Goal: Book appointment/travel/reservation

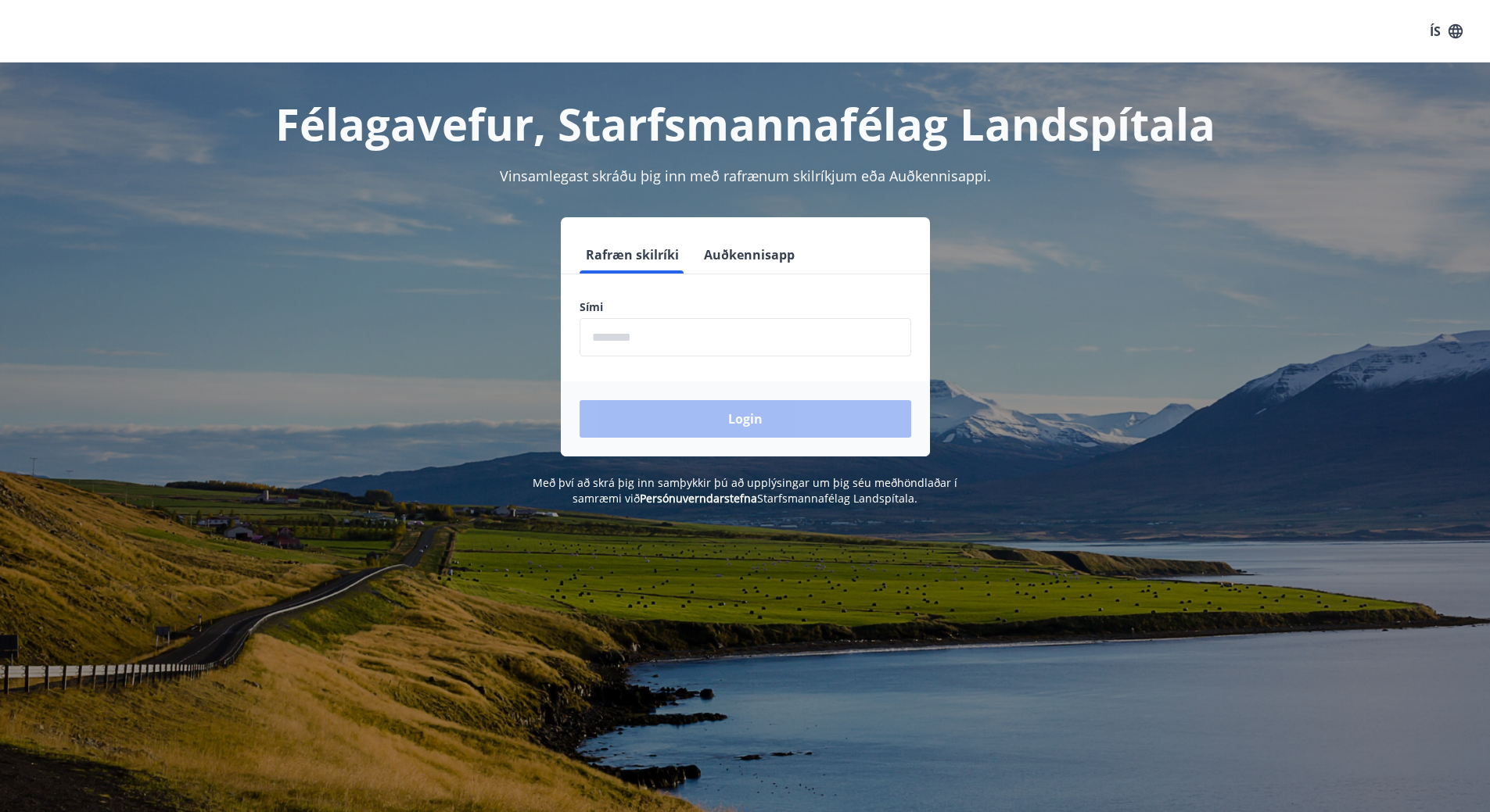
click at [649, 337] on input "phone" at bounding box center [745, 337] width 332 height 38
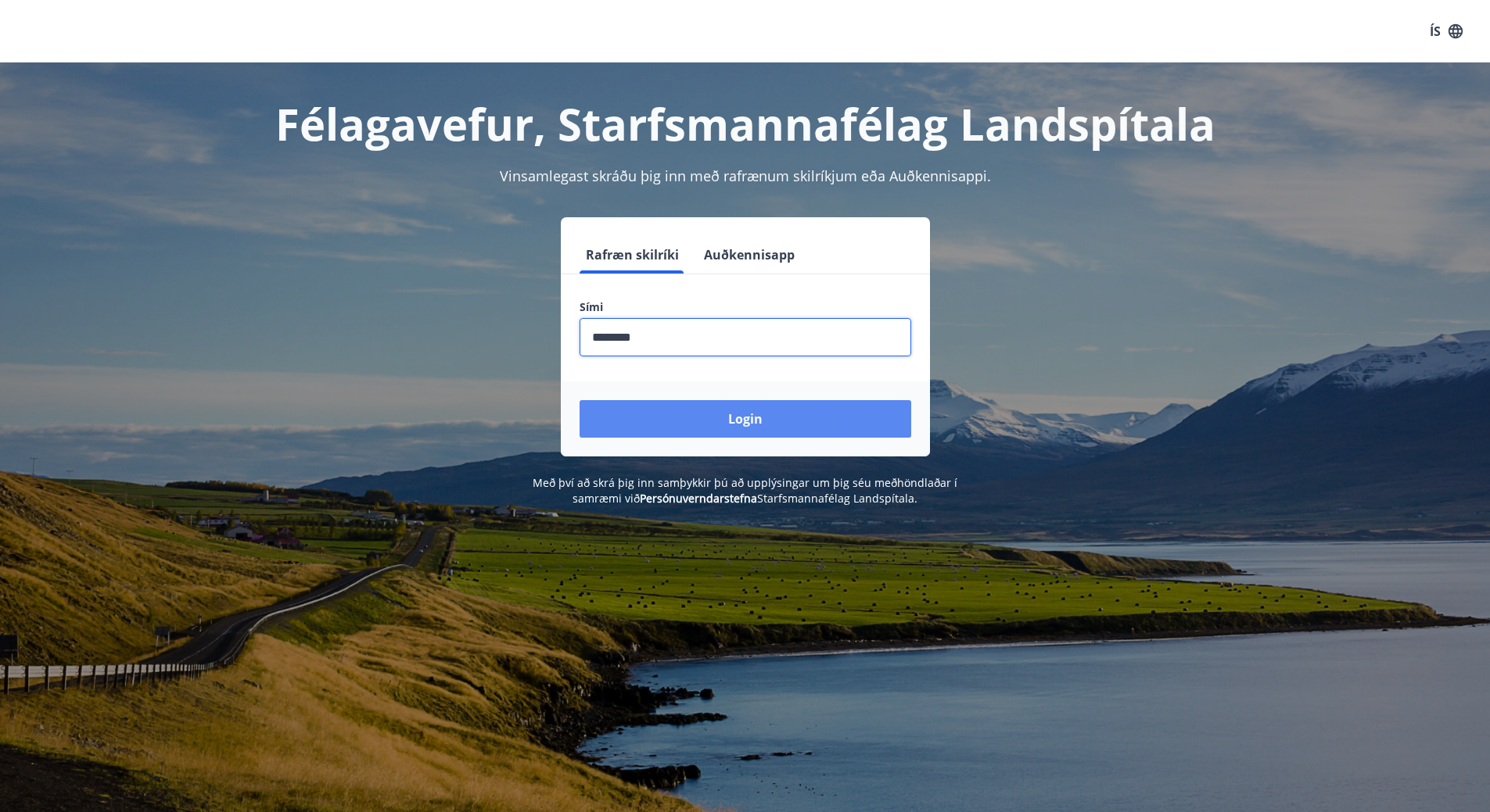
type input "********"
click at [726, 432] on button "Login" at bounding box center [745, 419] width 332 height 37
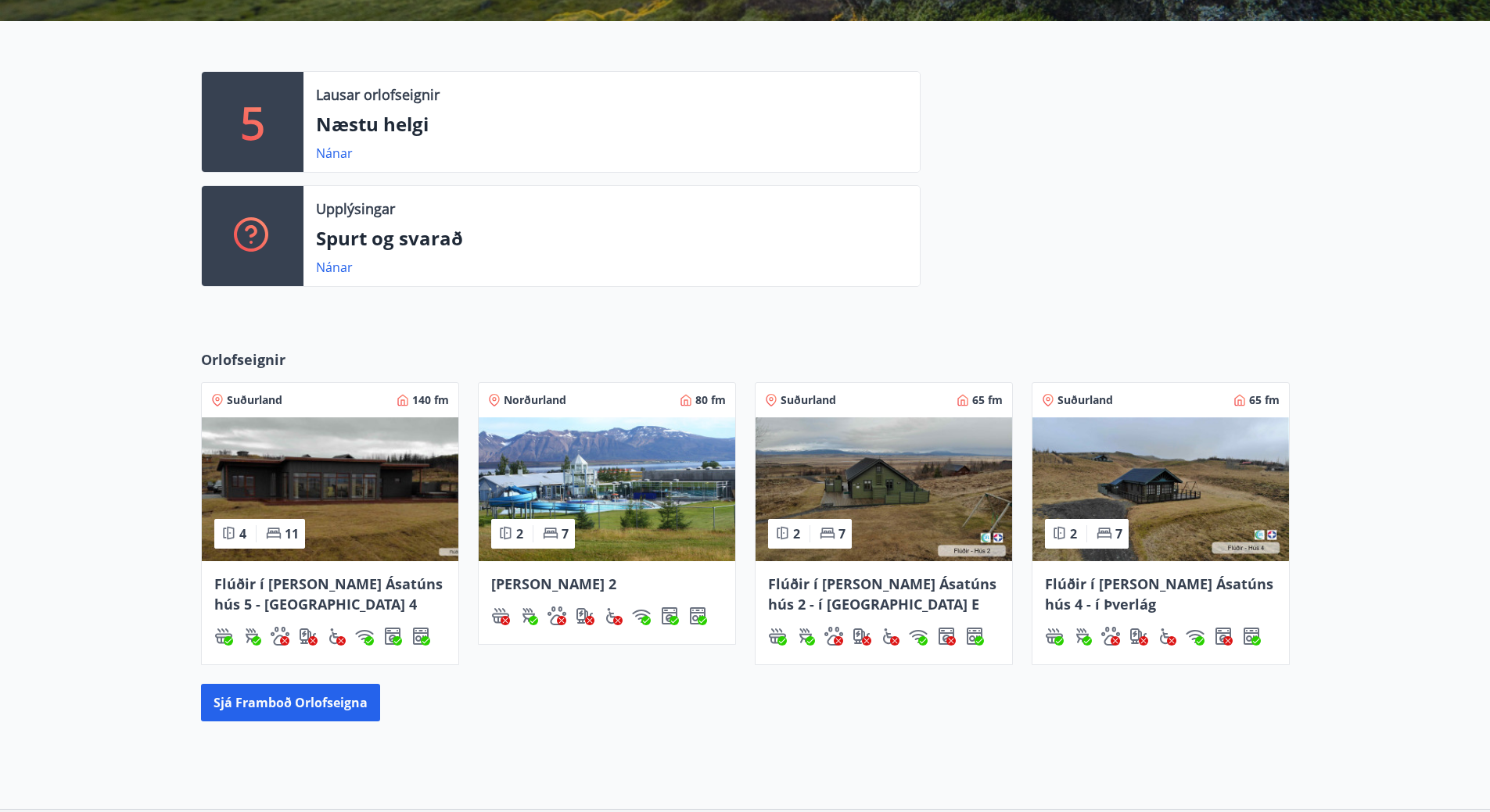
scroll to position [391, 0]
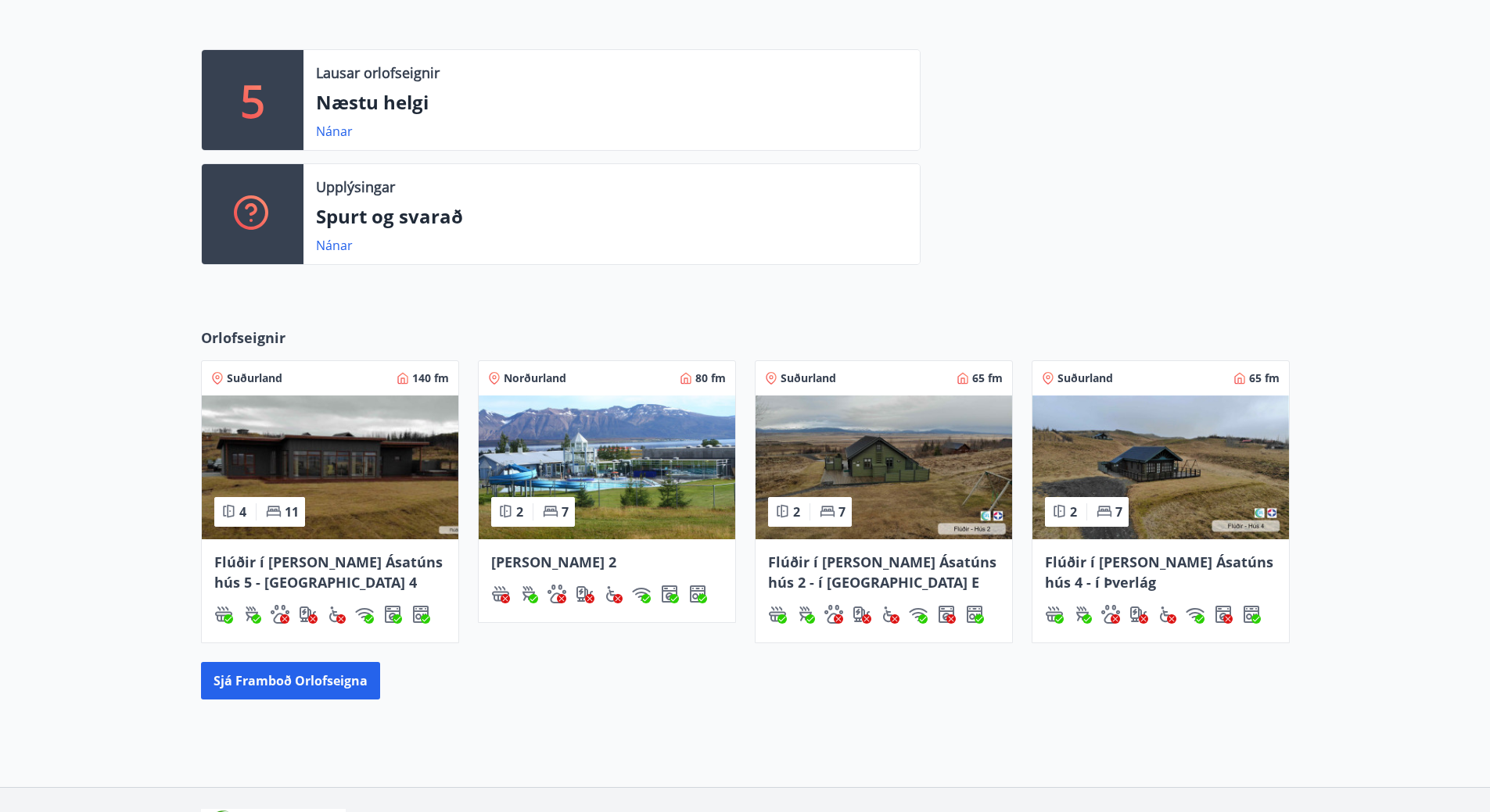
click at [659, 482] on img at bounding box center [607, 467] width 256 height 144
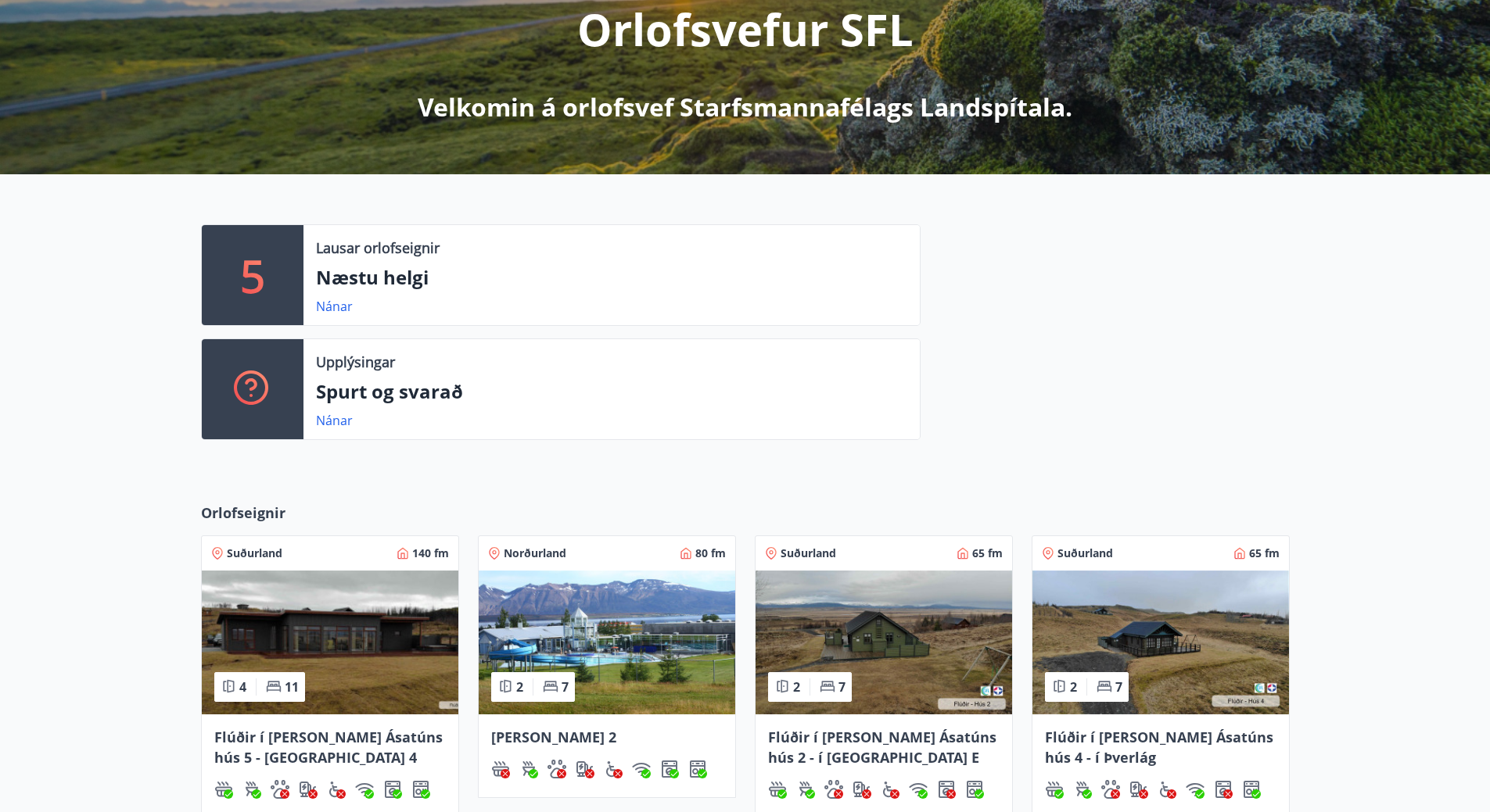
scroll to position [235, 0]
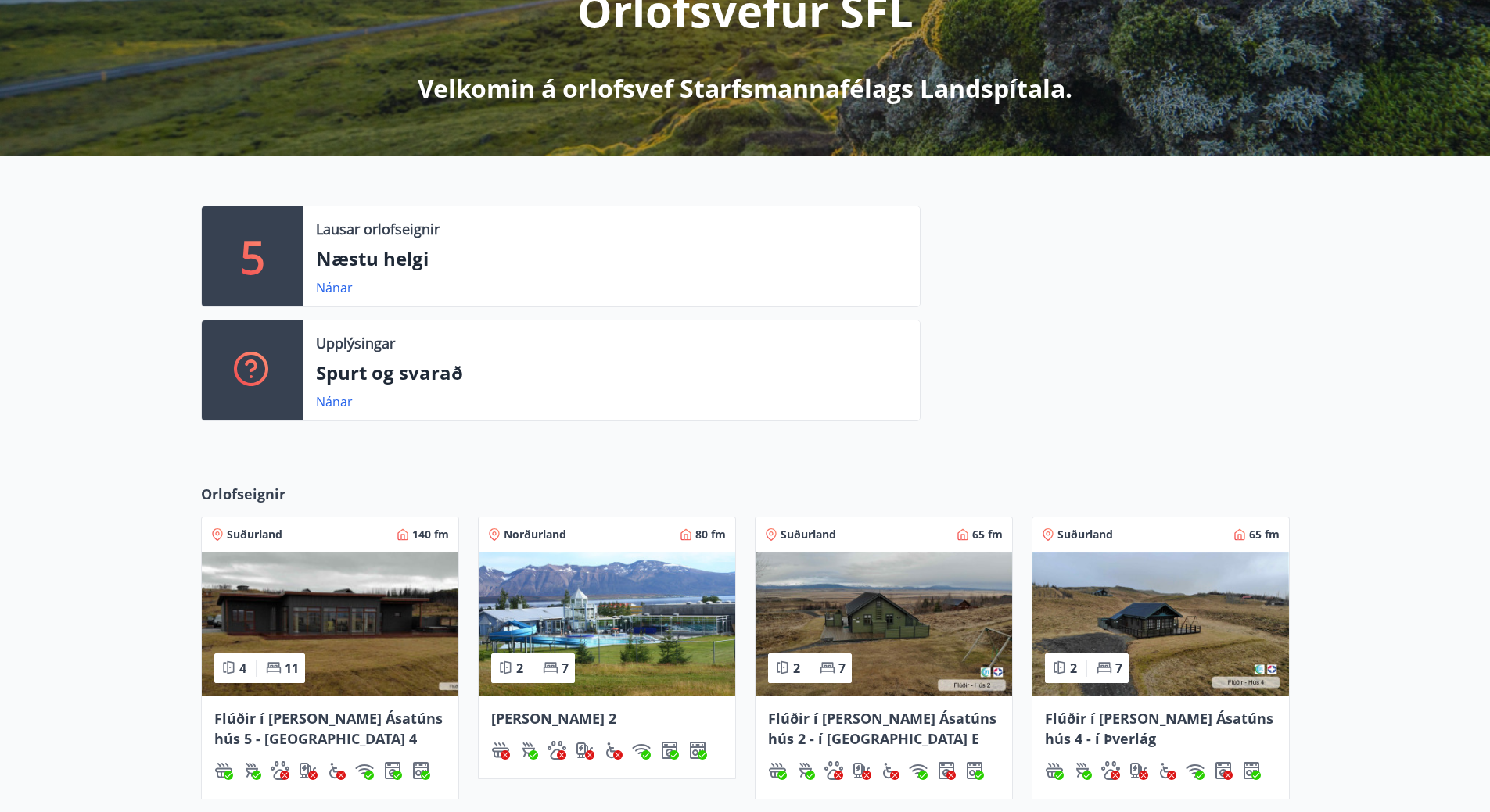
click at [522, 530] on span "Norðurland" at bounding box center [535, 535] width 62 height 16
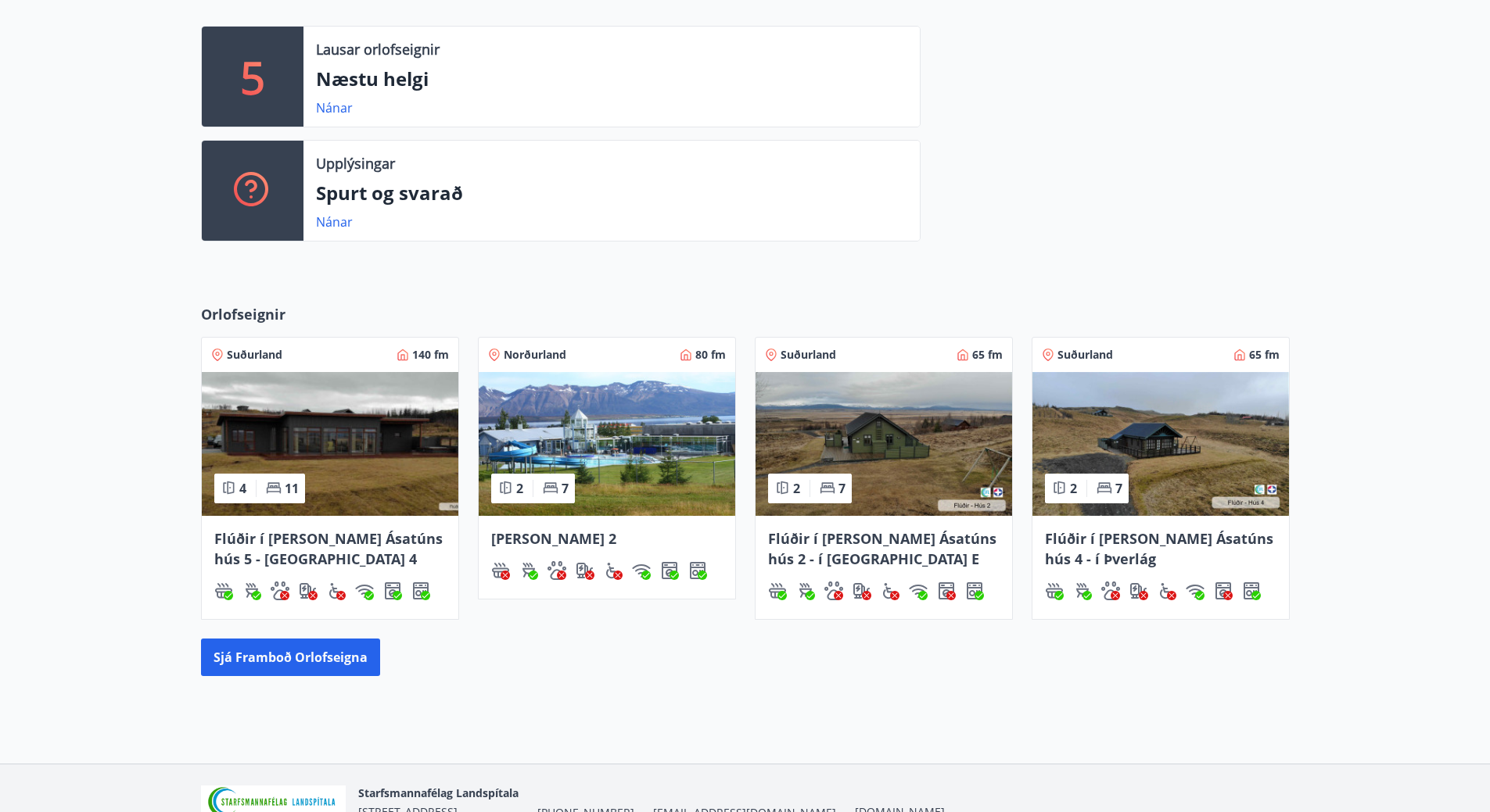
scroll to position [469, 0]
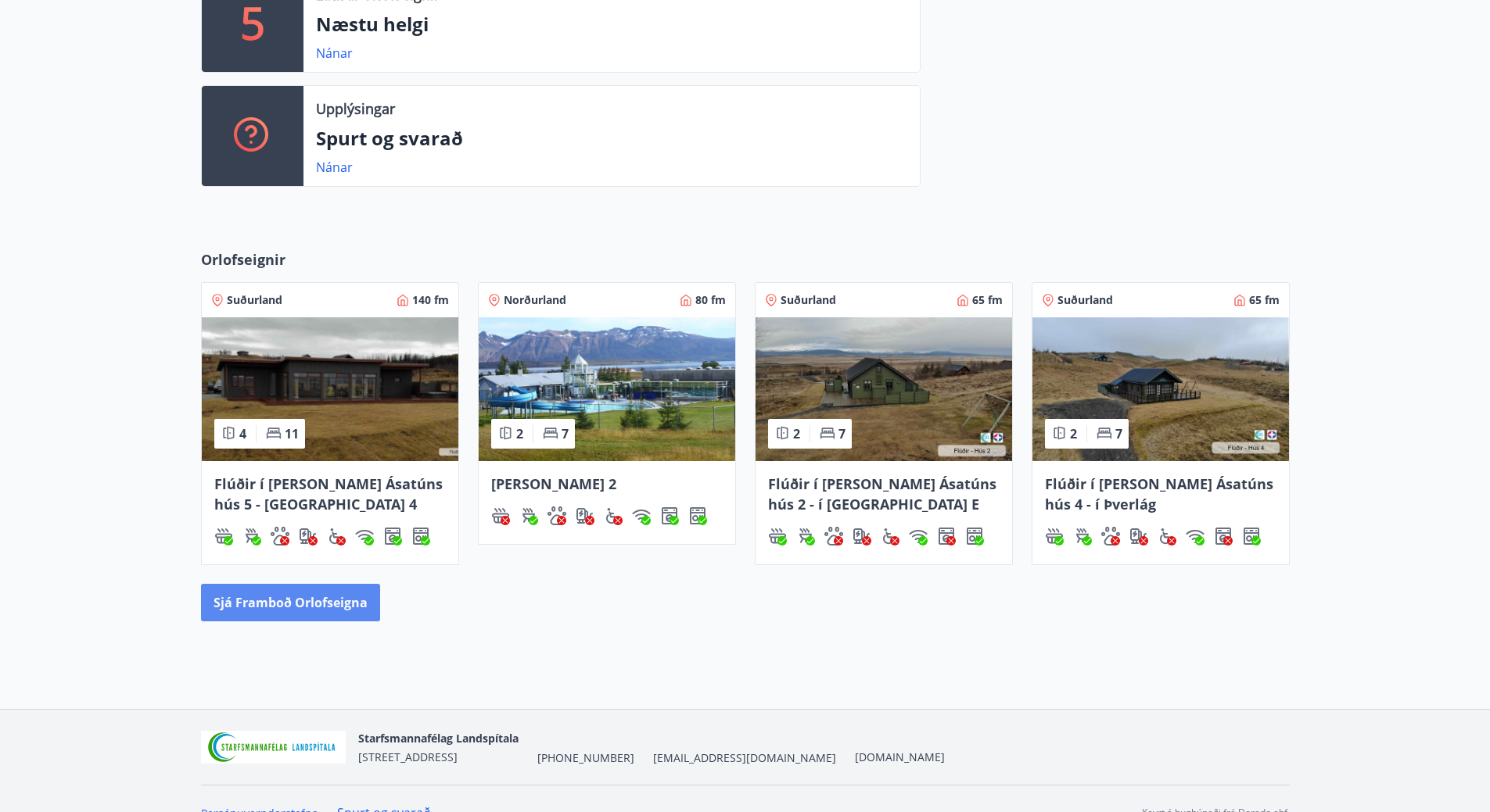
click at [260, 605] on button "Sjá framboð orlofseigna" at bounding box center [290, 602] width 179 height 37
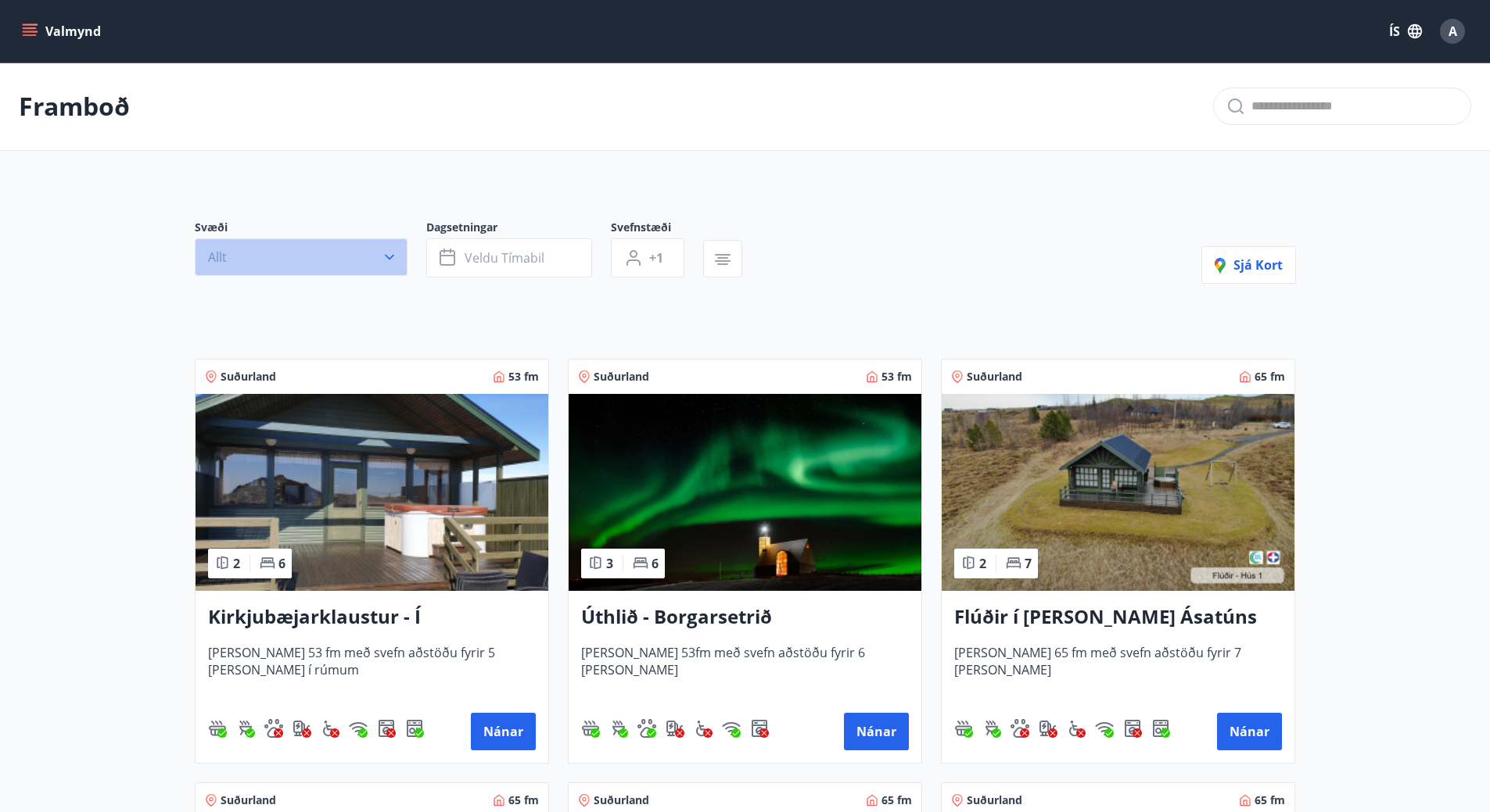
click at [387, 257] on icon "button" at bounding box center [389, 257] width 10 height 6
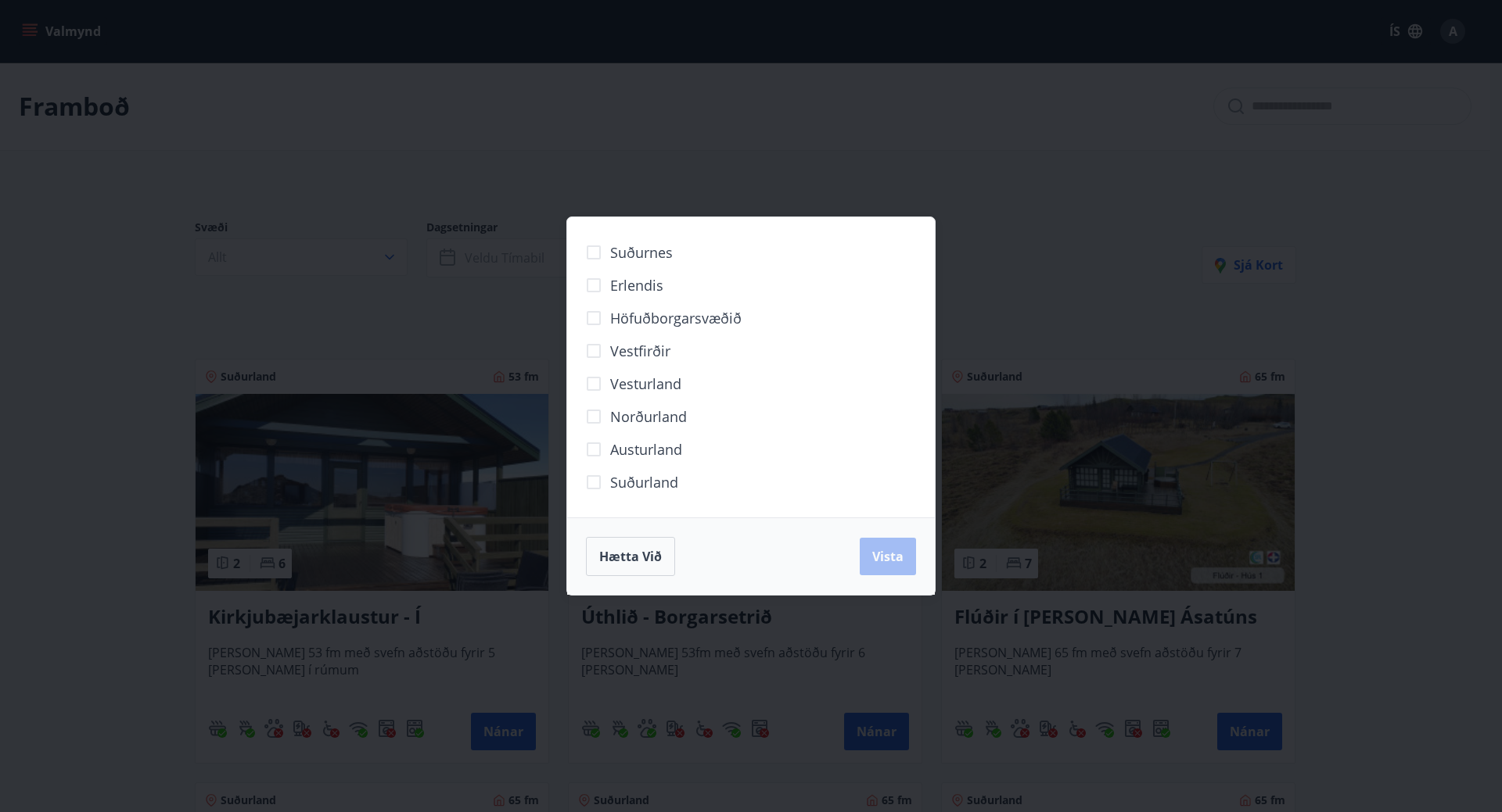
click at [624, 418] on span "Norðurland" at bounding box center [648, 416] width 77 height 20
click at [866, 554] on button "Vista" at bounding box center [887, 556] width 57 height 37
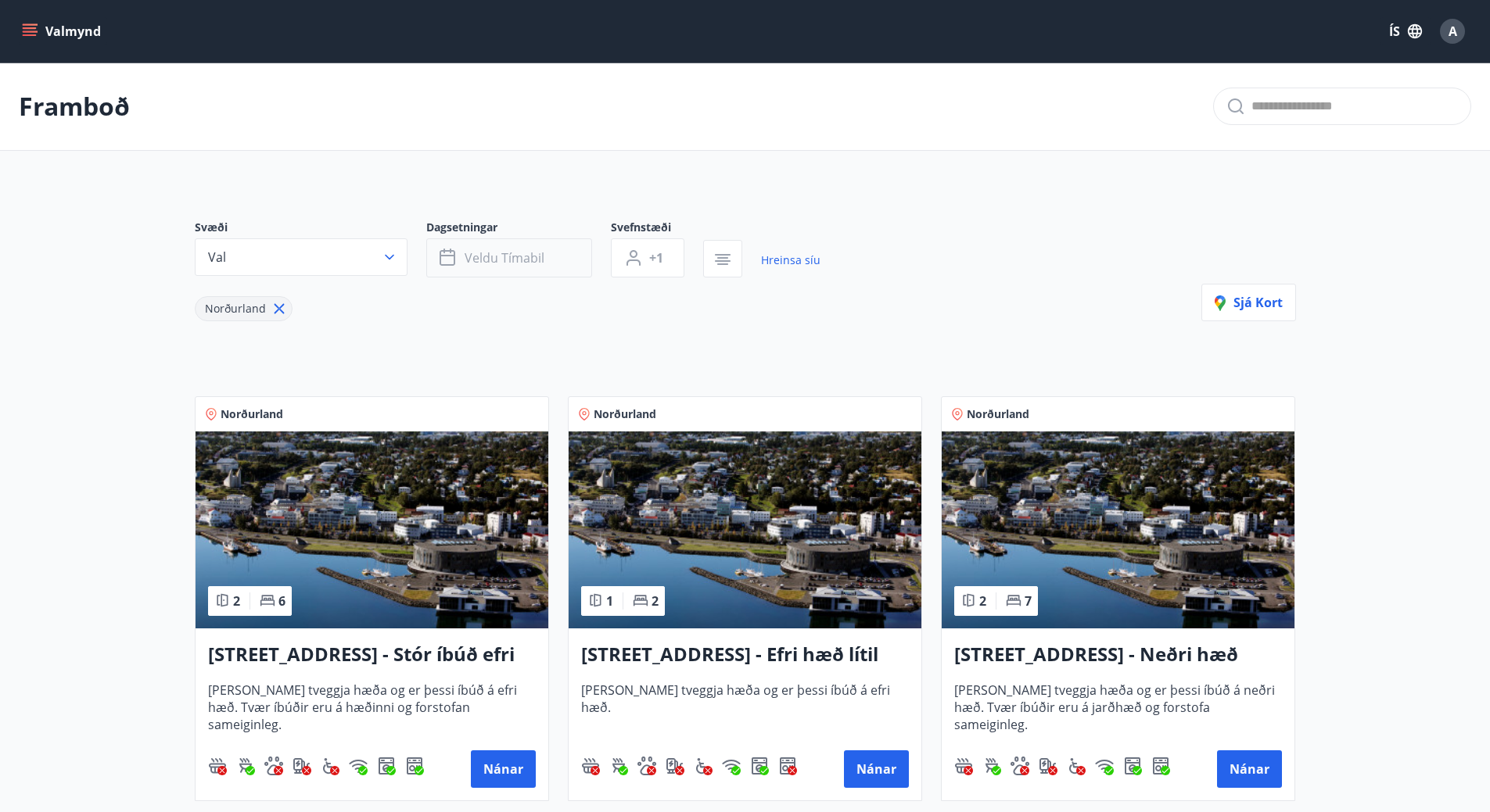
click at [551, 262] on button "Veldu tímabil" at bounding box center [509, 258] width 166 height 39
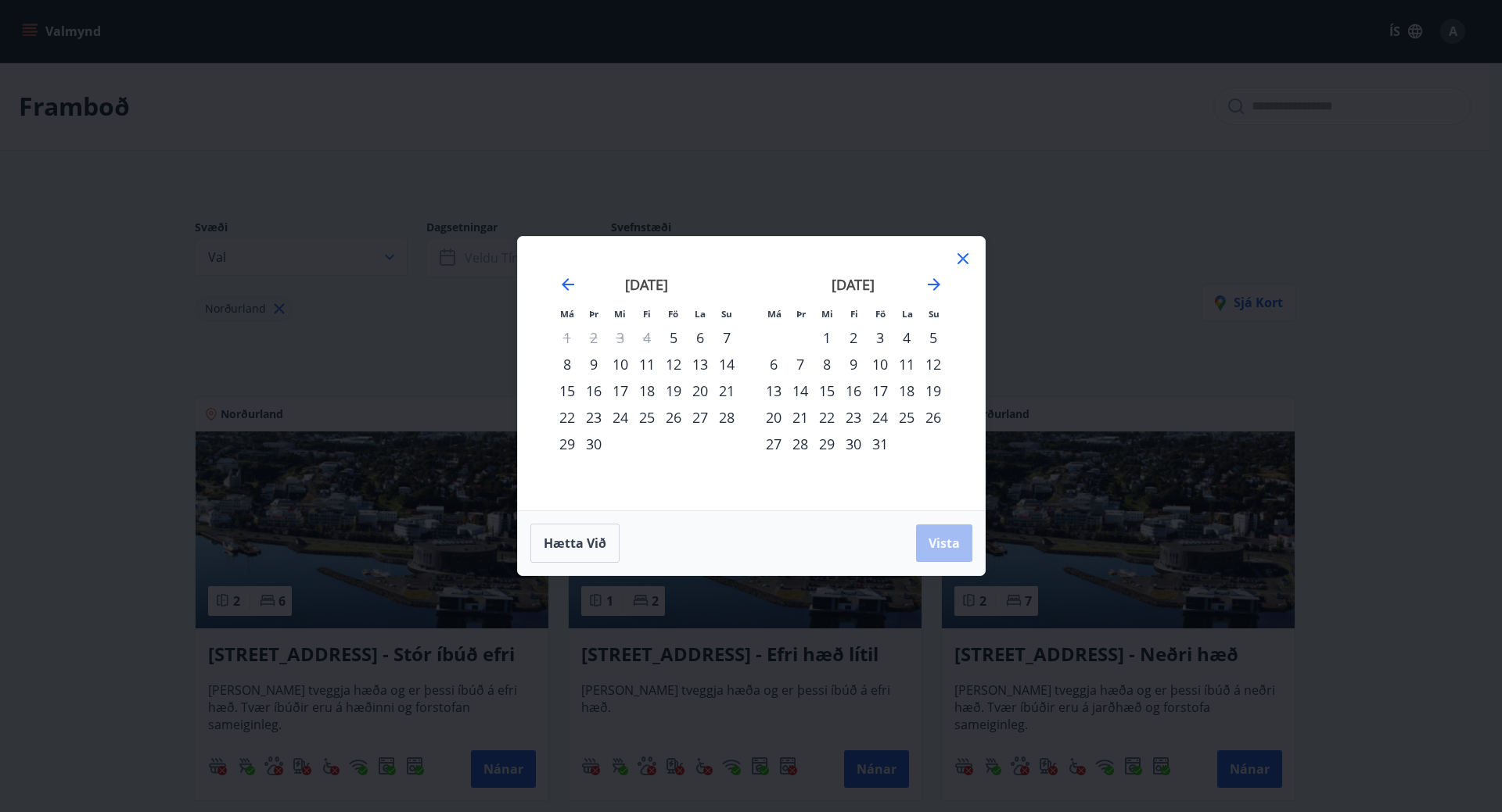
click at [876, 340] on div "3" at bounding box center [879, 337] width 26 height 26
click at [931, 337] on div "5" at bounding box center [932, 337] width 26 height 26
click at [937, 550] on span "Vista" at bounding box center [943, 543] width 31 height 18
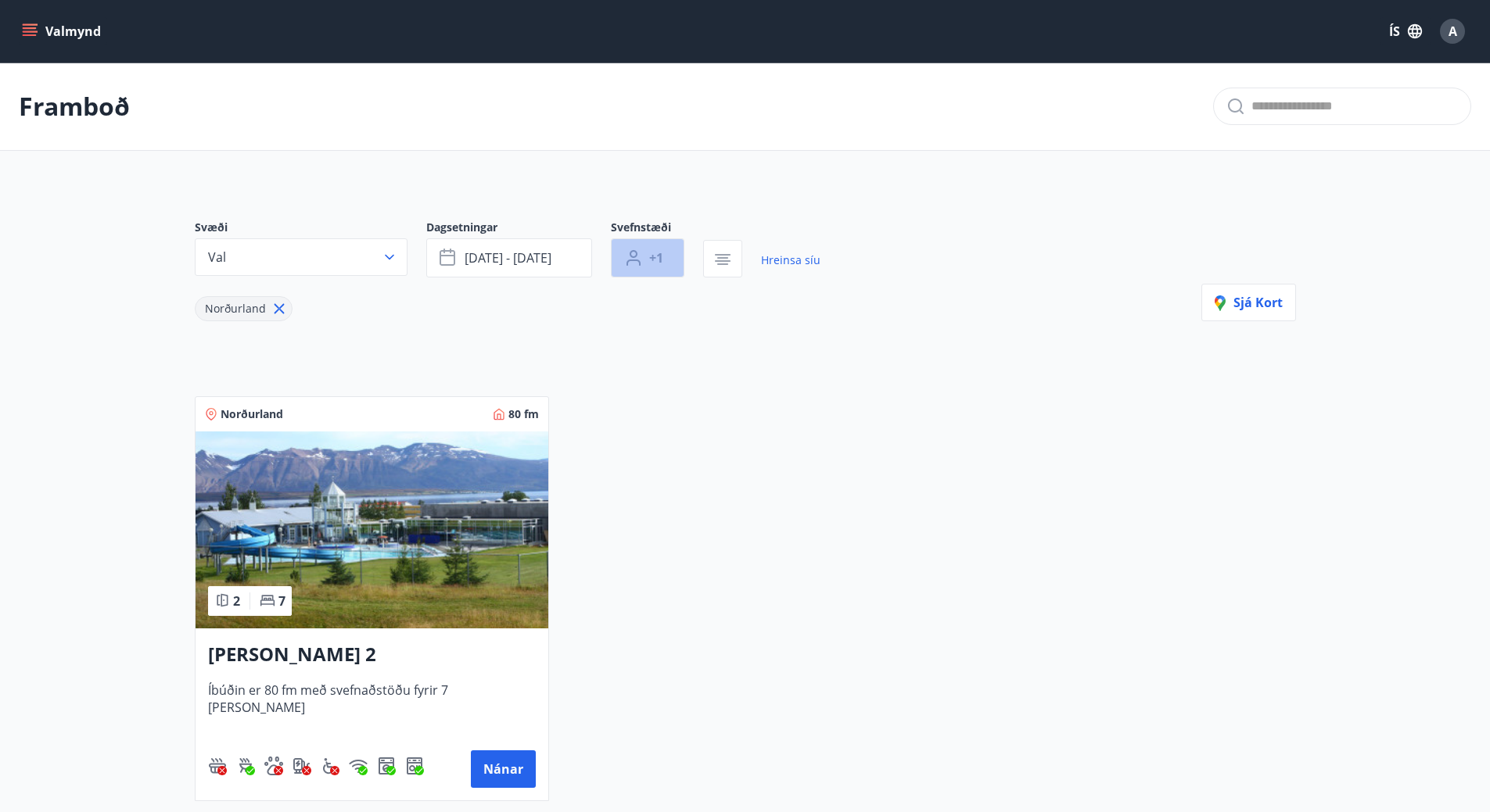
click at [656, 256] on span "+1" at bounding box center [656, 258] width 14 height 18
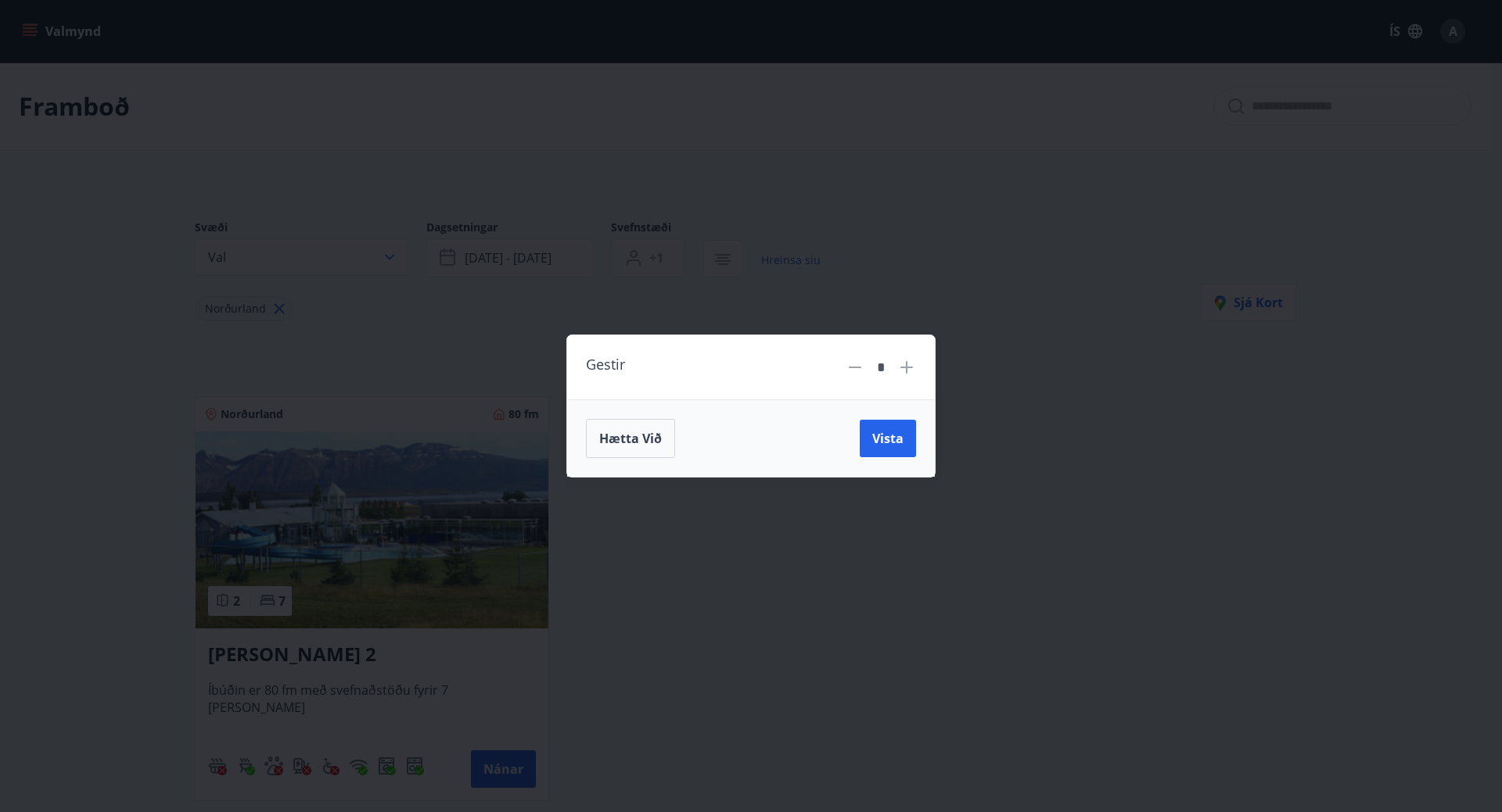
click at [904, 368] on icon at bounding box center [907, 368] width 13 height 13
click at [905, 368] on icon at bounding box center [907, 368] width 13 height 13
click at [871, 443] on button "Vista" at bounding box center [887, 438] width 57 height 37
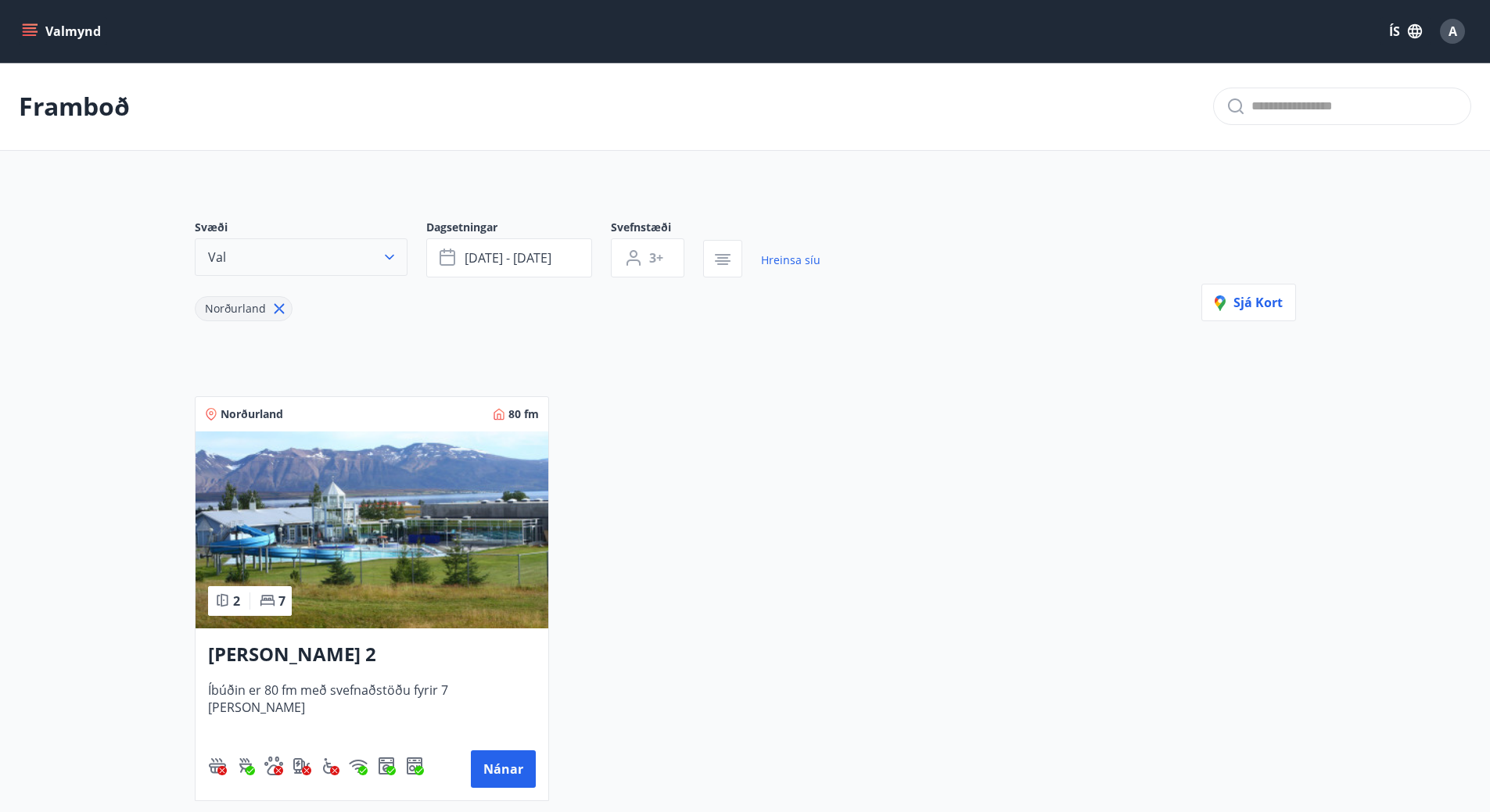
click at [398, 255] on button "Val" at bounding box center [301, 257] width 213 height 37
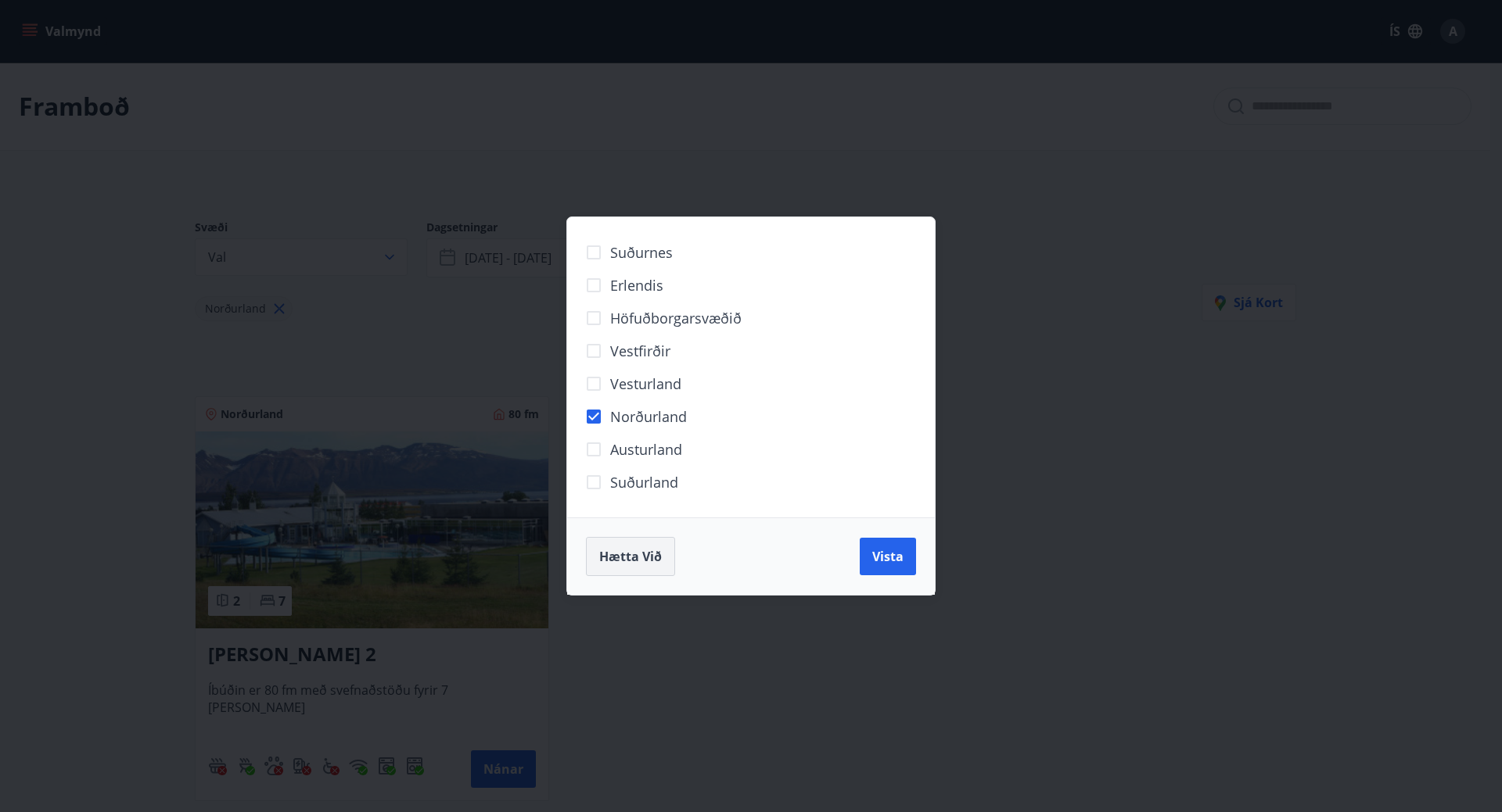
click at [623, 557] on span "Hætta við" at bounding box center [630, 557] width 62 height 18
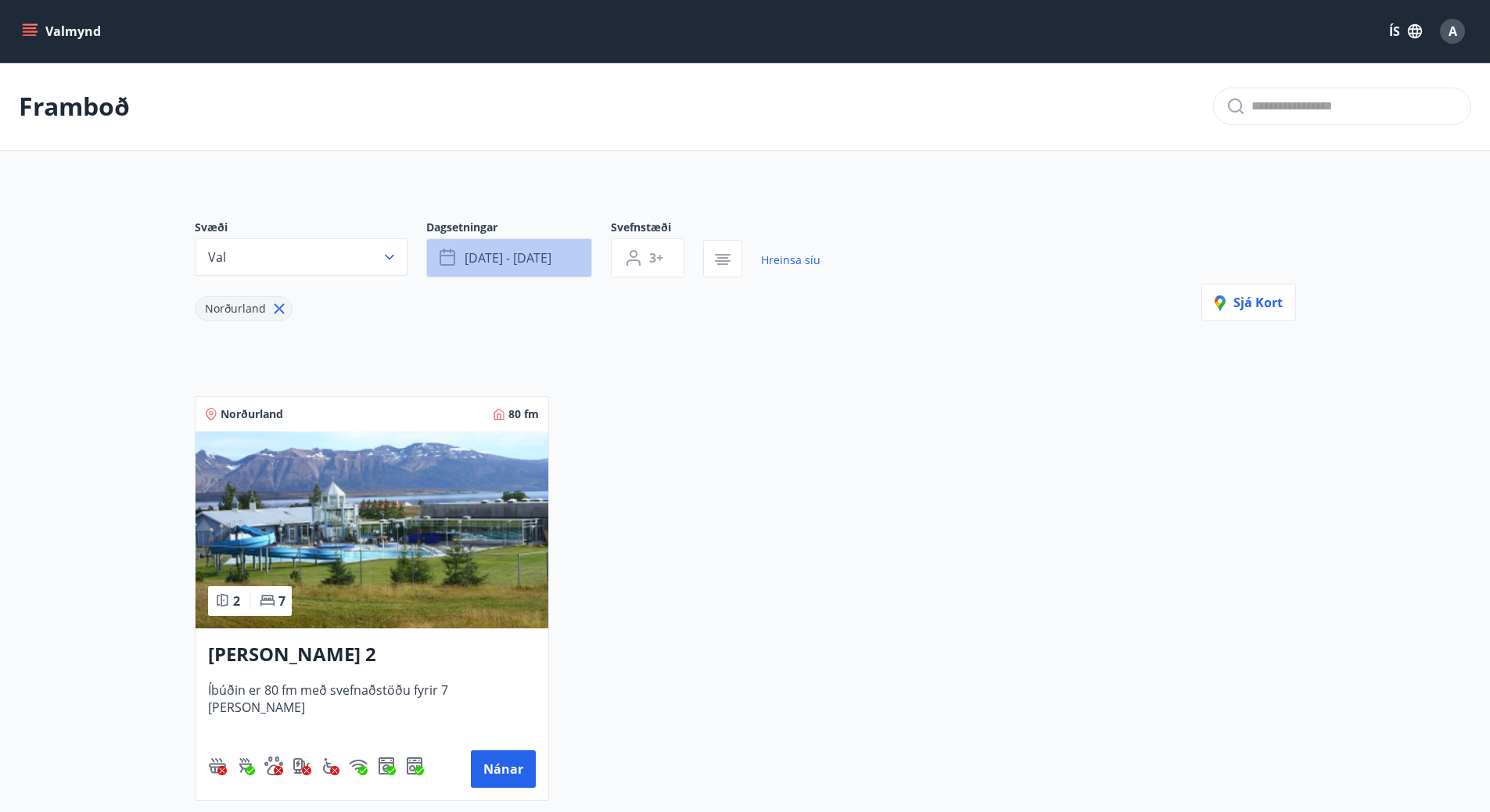
click at [559, 258] on button "[DATE] - [DATE]" at bounding box center [509, 258] width 166 height 39
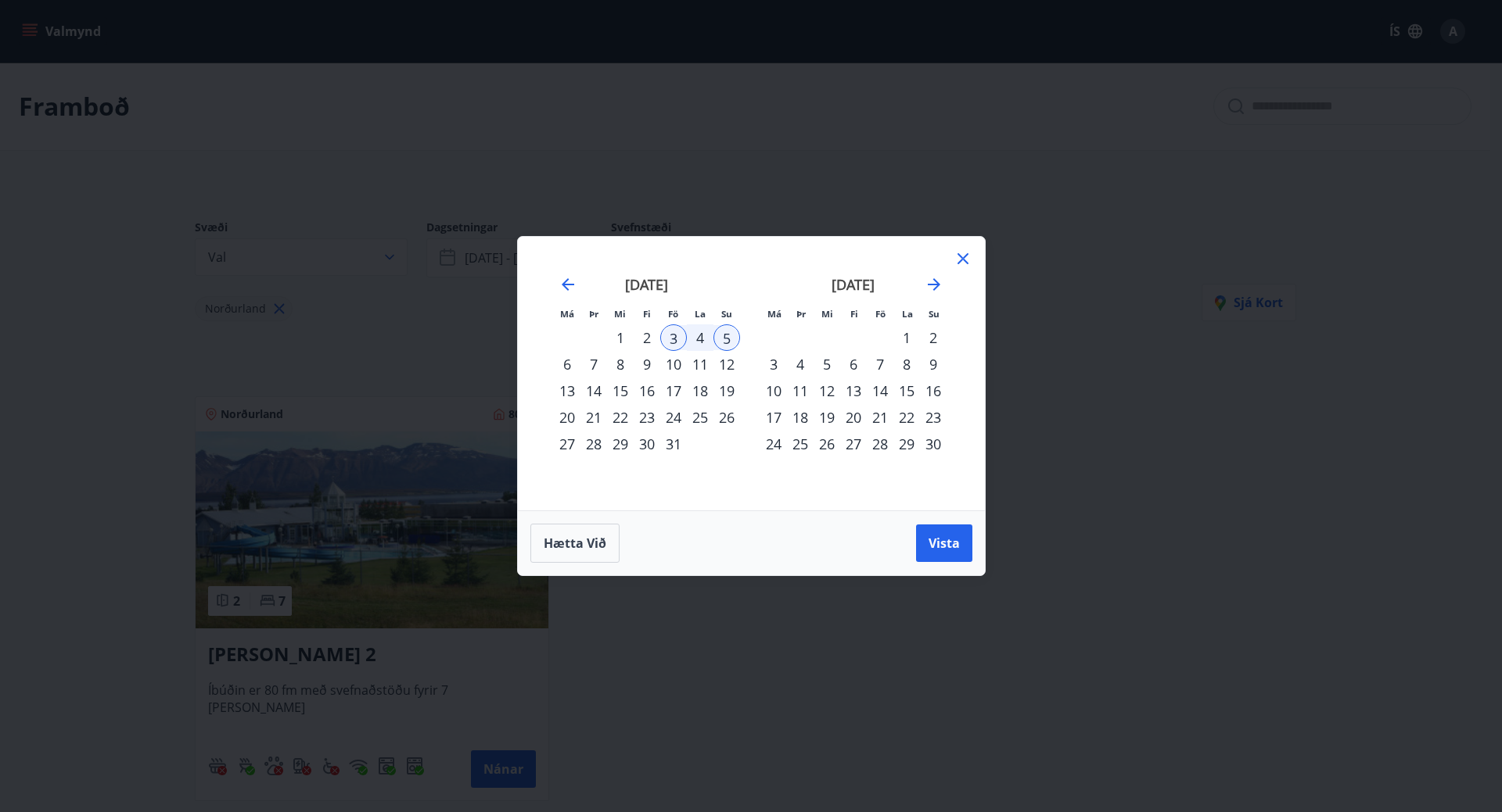
click at [670, 334] on div "3" at bounding box center [673, 337] width 26 height 26
click at [725, 341] on div "5" at bounding box center [726, 337] width 26 height 26
drag, startPoint x: 701, startPoint y: 338, endPoint x: 676, endPoint y: 337, distance: 25.0
click at [700, 337] on div "4" at bounding box center [699, 337] width 26 height 26
click at [676, 337] on div "3" at bounding box center [673, 337] width 26 height 26
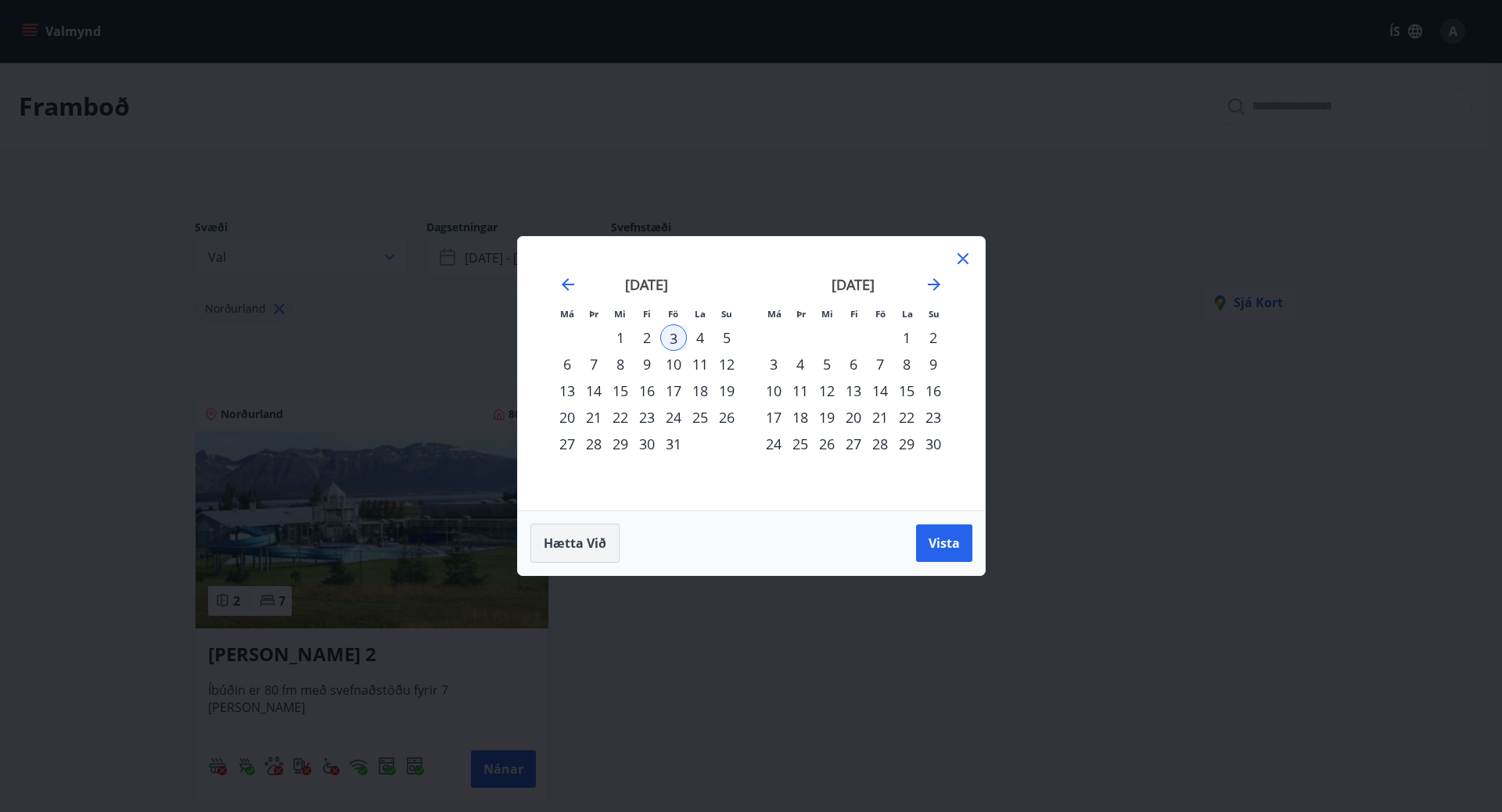
click at [584, 539] on span "Hætta við" at bounding box center [575, 543] width 62 height 18
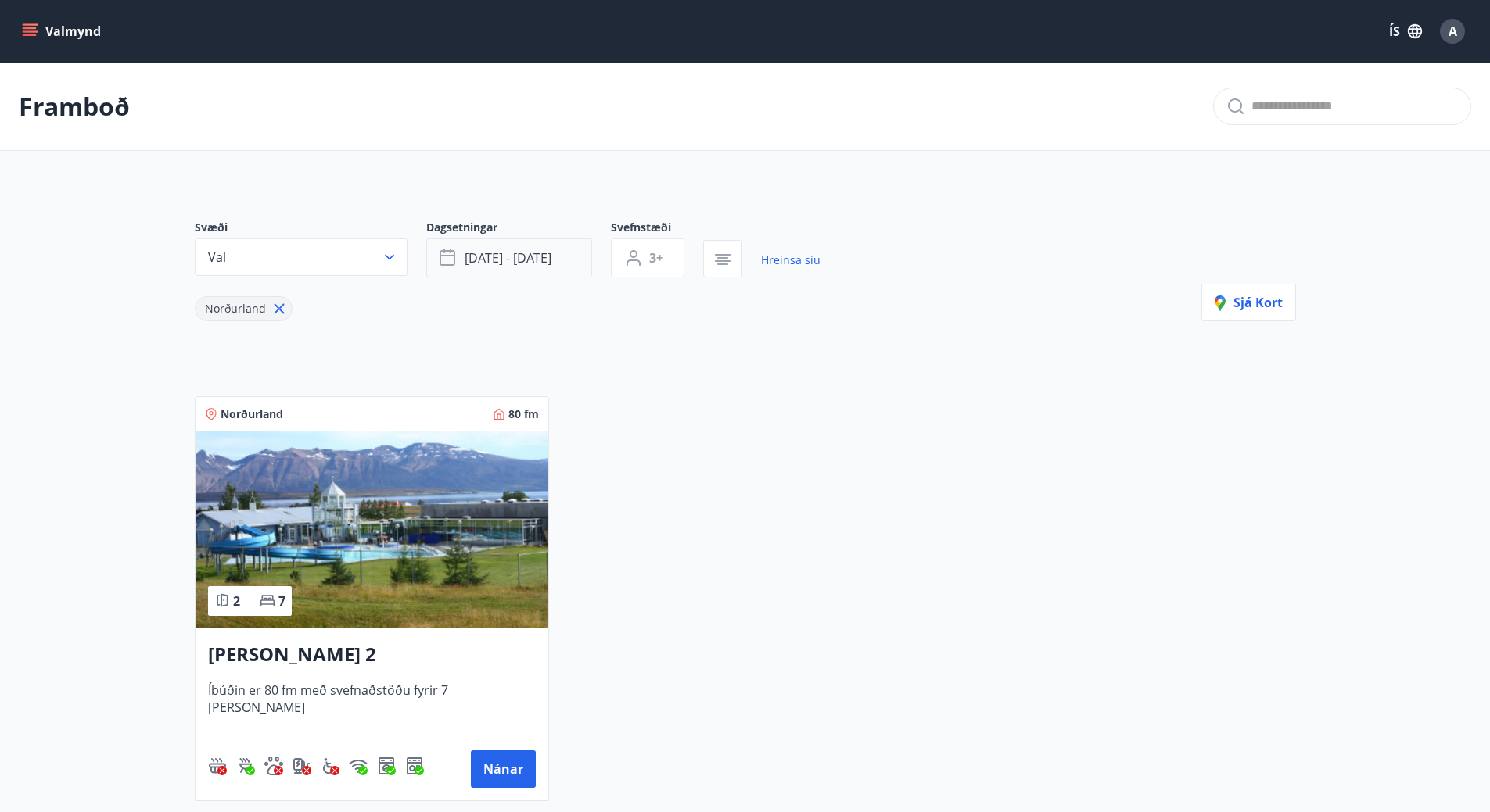
click at [533, 261] on span "[DATE] - [DATE]" at bounding box center [508, 258] width 87 height 18
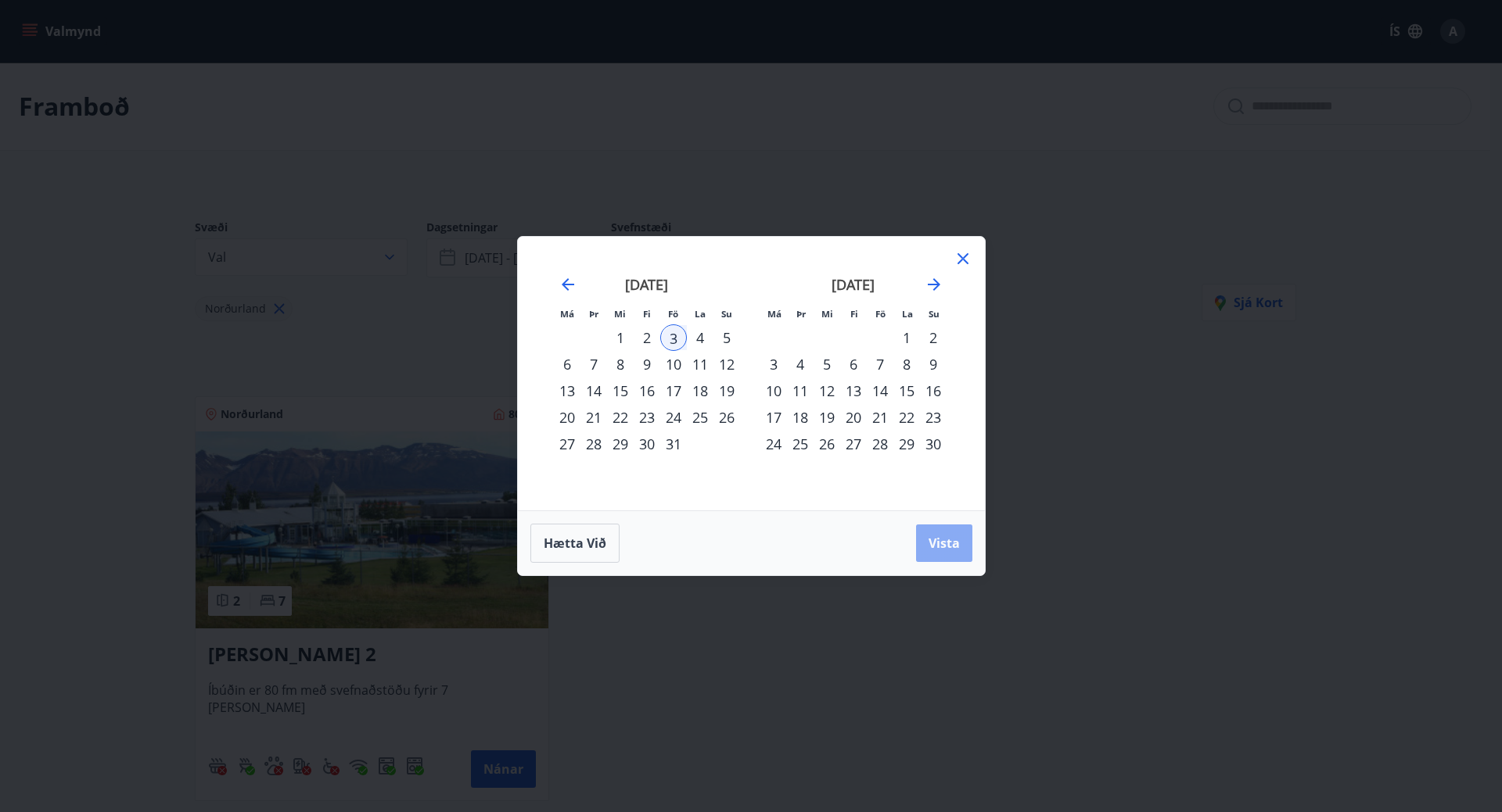
click at [928, 550] on span "Vista" at bounding box center [943, 543] width 31 height 18
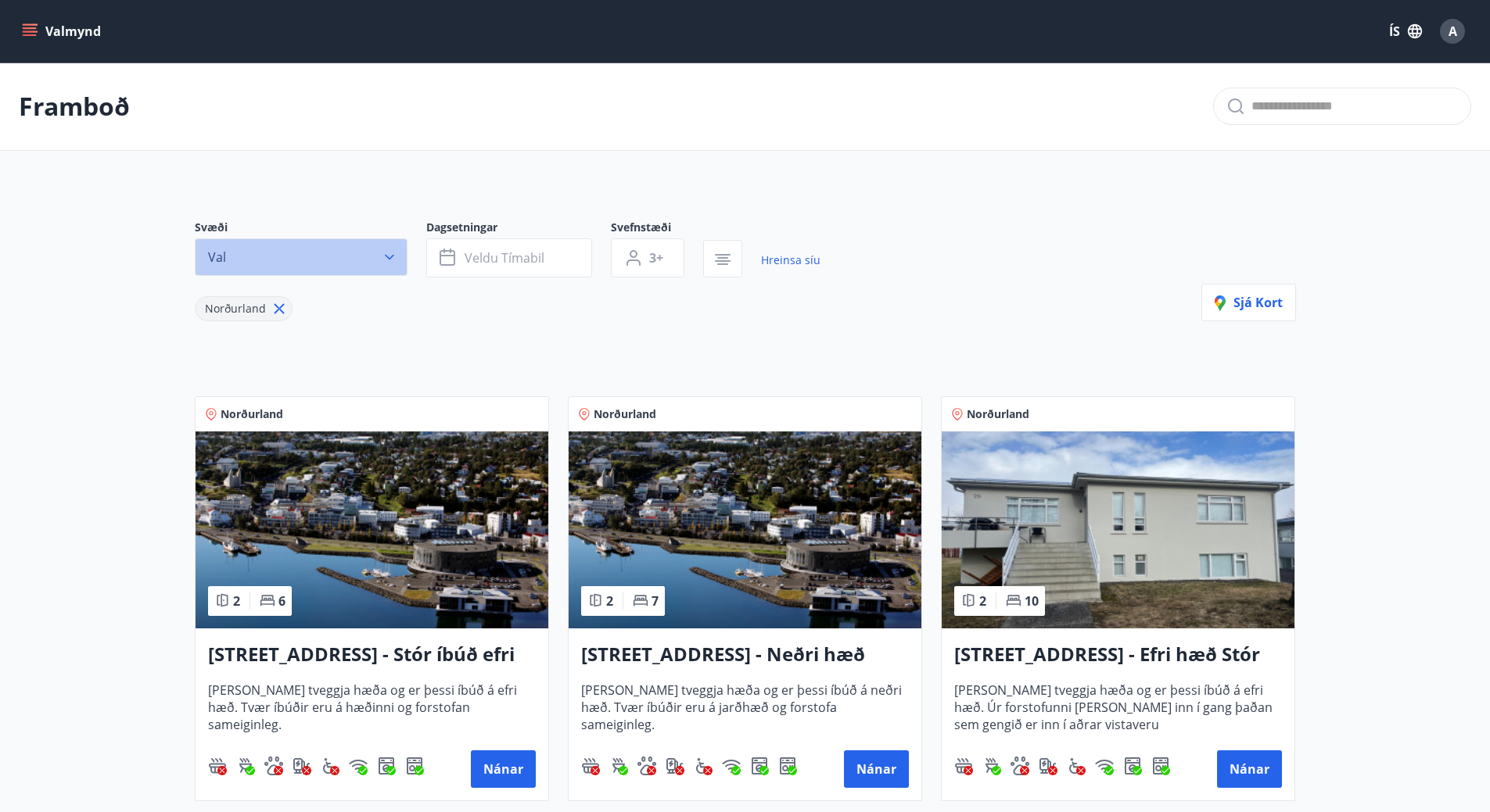
click at [404, 261] on button "Val" at bounding box center [301, 257] width 213 height 37
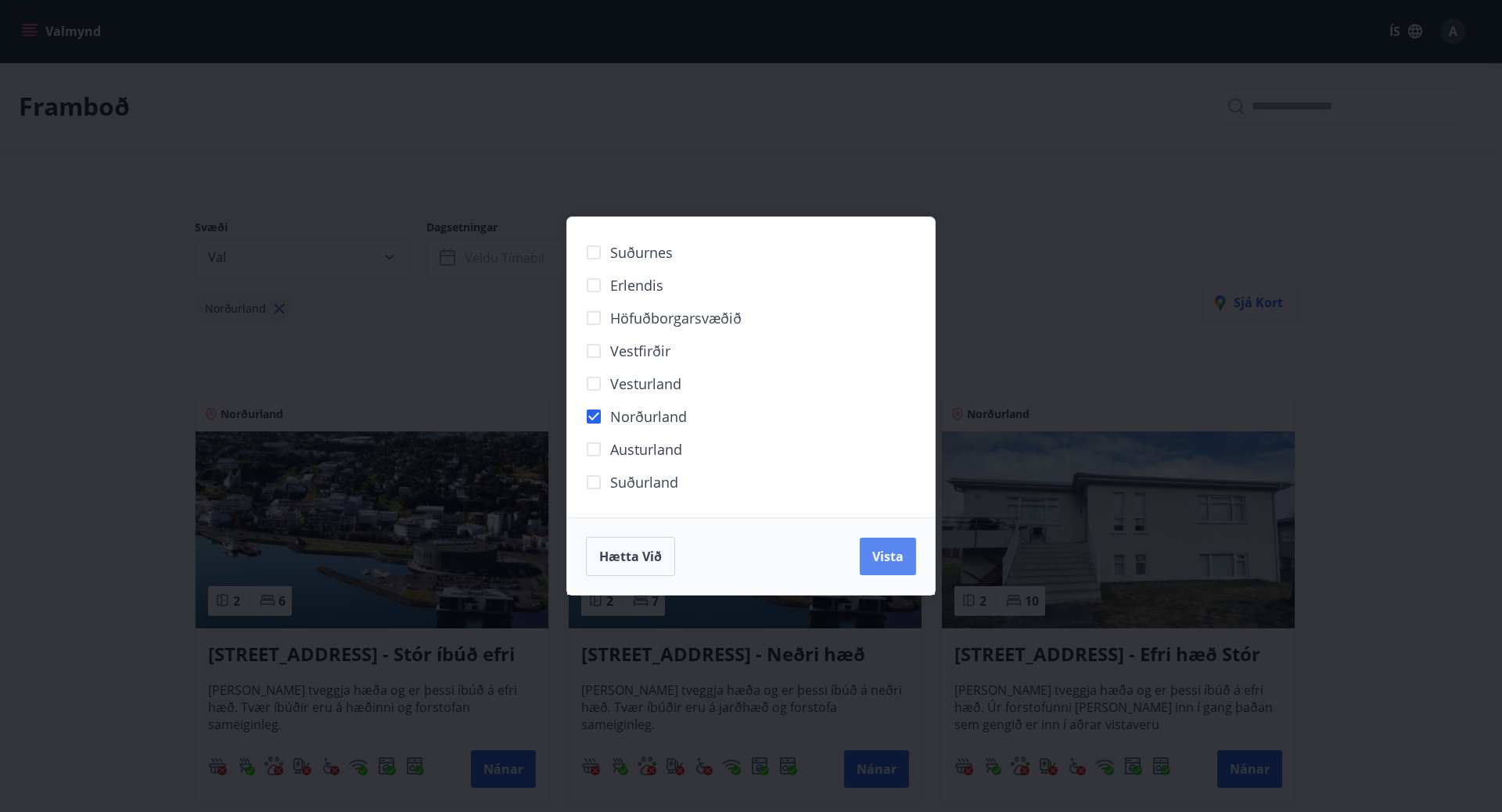
click at [889, 565] on button "Vista" at bounding box center [887, 556] width 57 height 37
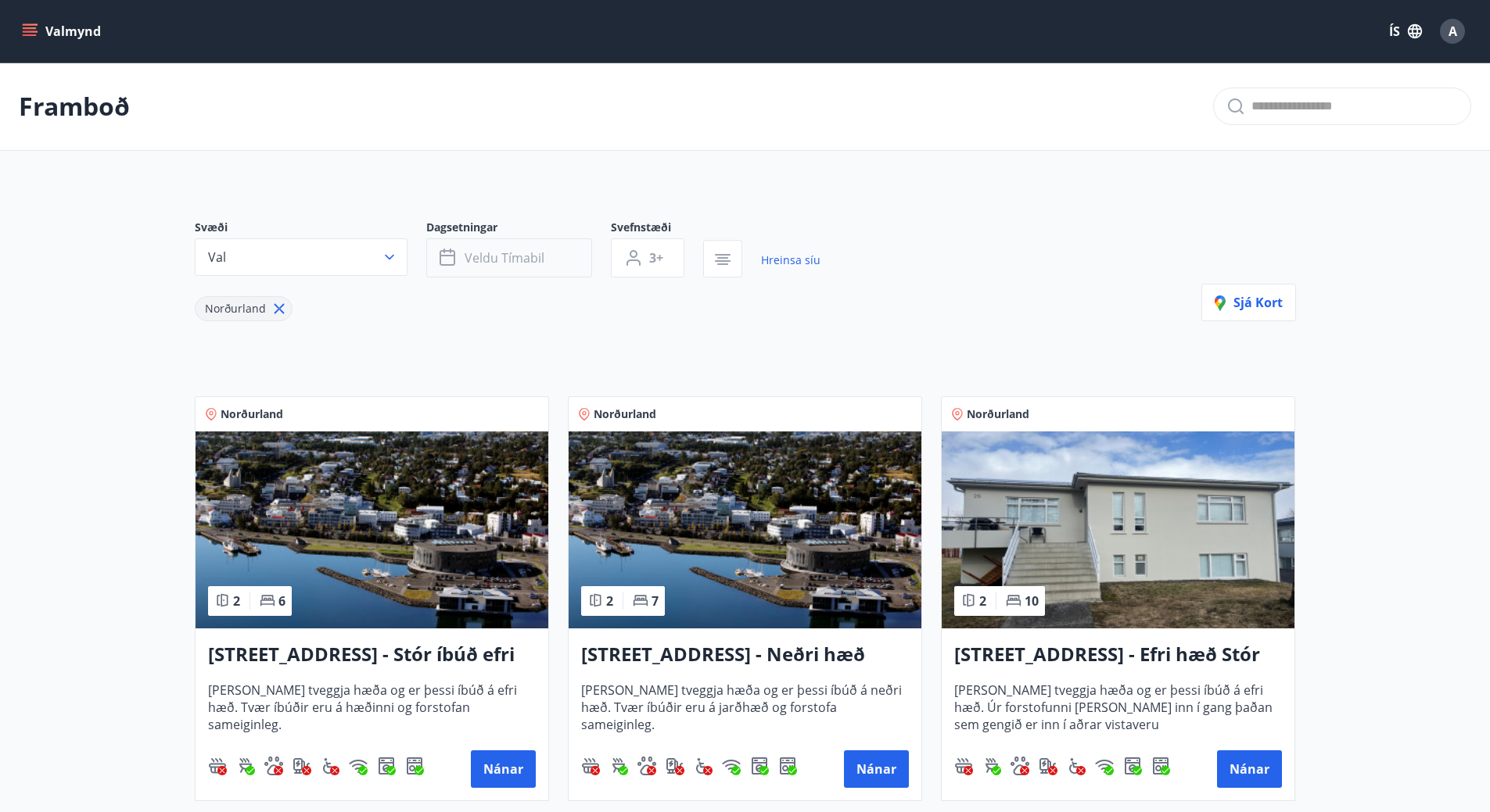
click at [548, 266] on button "Veldu tímabil" at bounding box center [509, 258] width 166 height 39
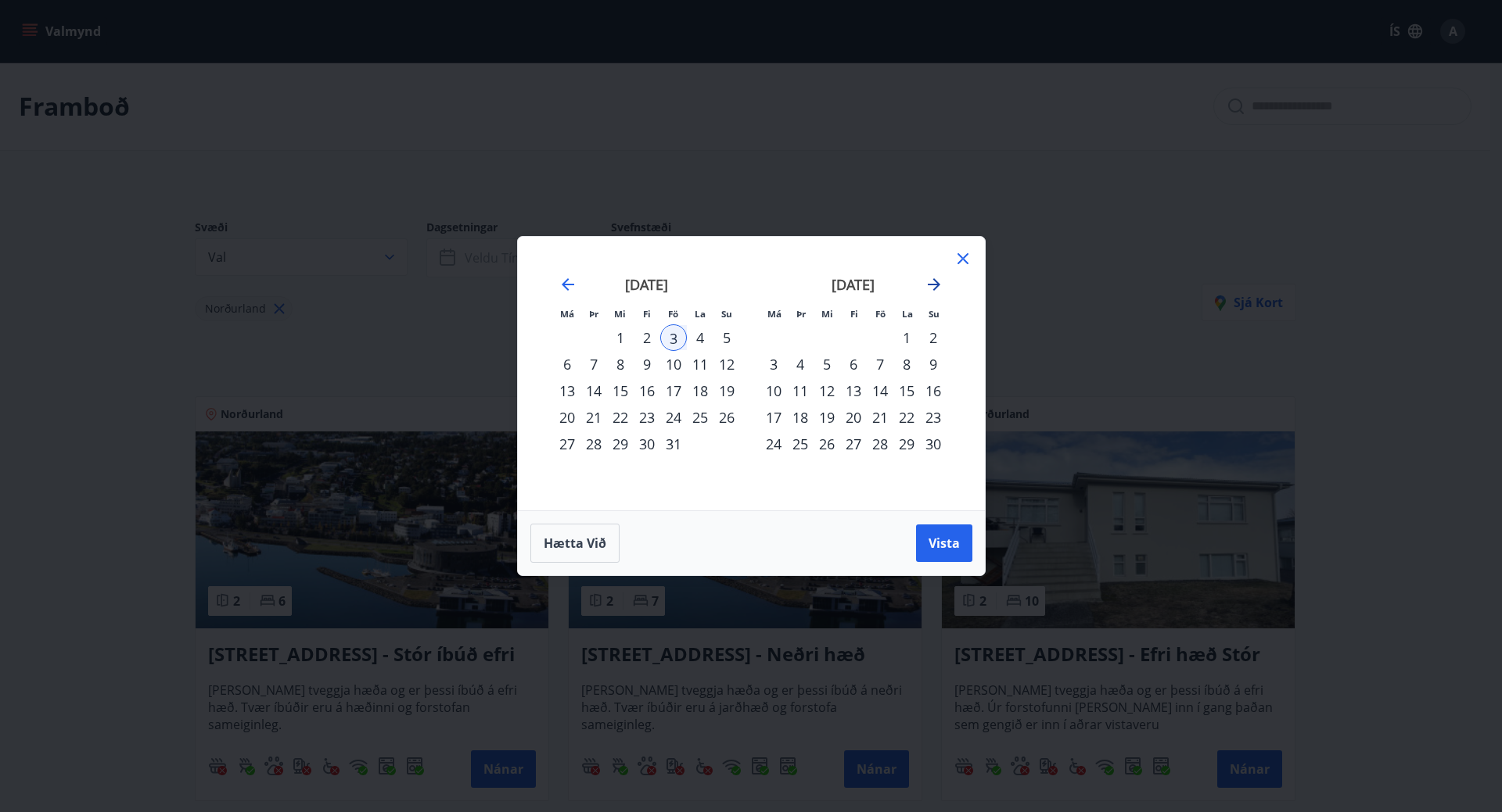
click at [924, 284] on icon "Move forward to switch to the next month." at bounding box center [934, 285] width 19 height 19
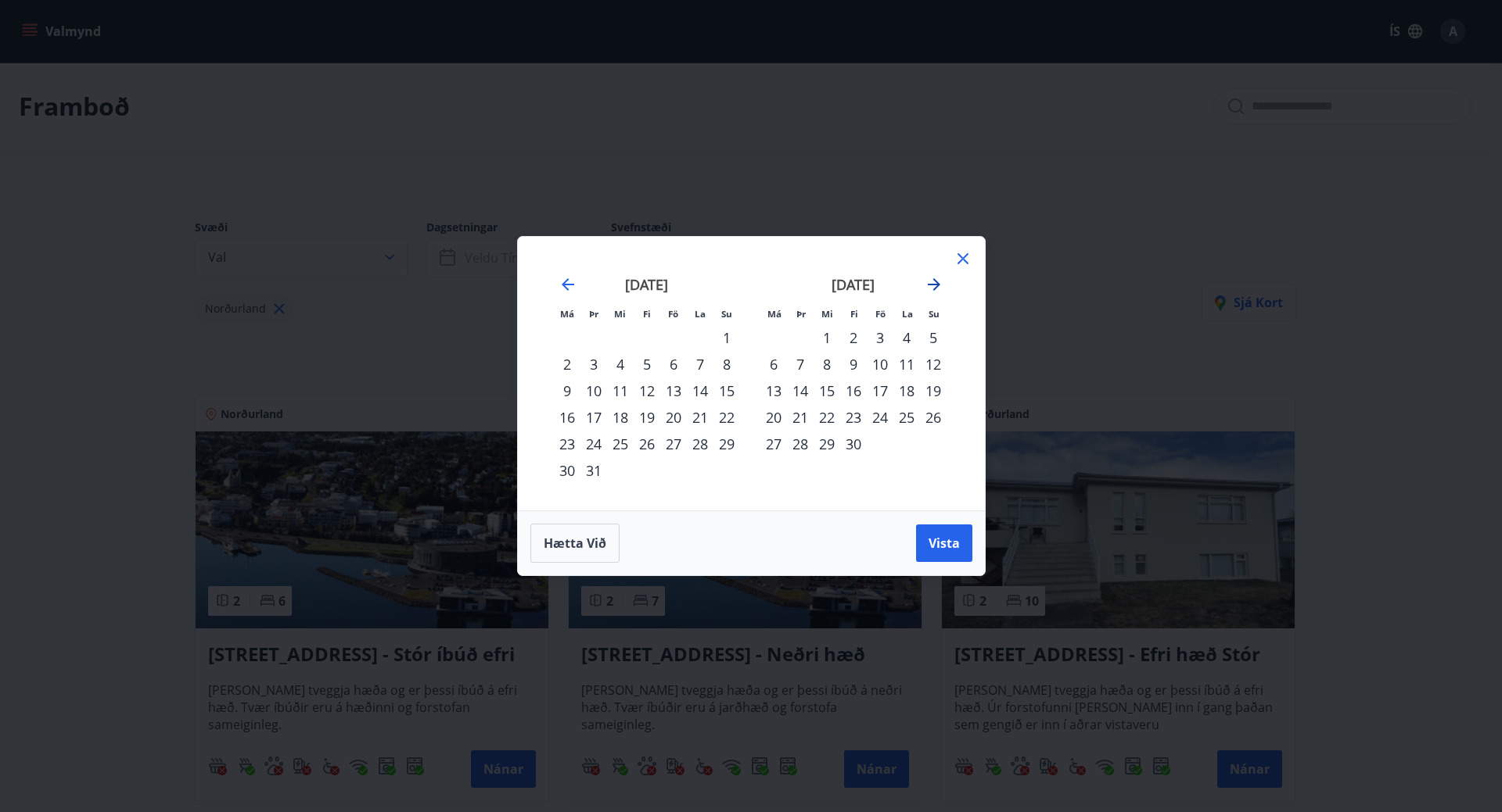
click at [924, 284] on icon "Move forward to switch to the next month." at bounding box center [934, 285] width 19 height 19
click at [827, 341] on div "1" at bounding box center [826, 337] width 26 height 26
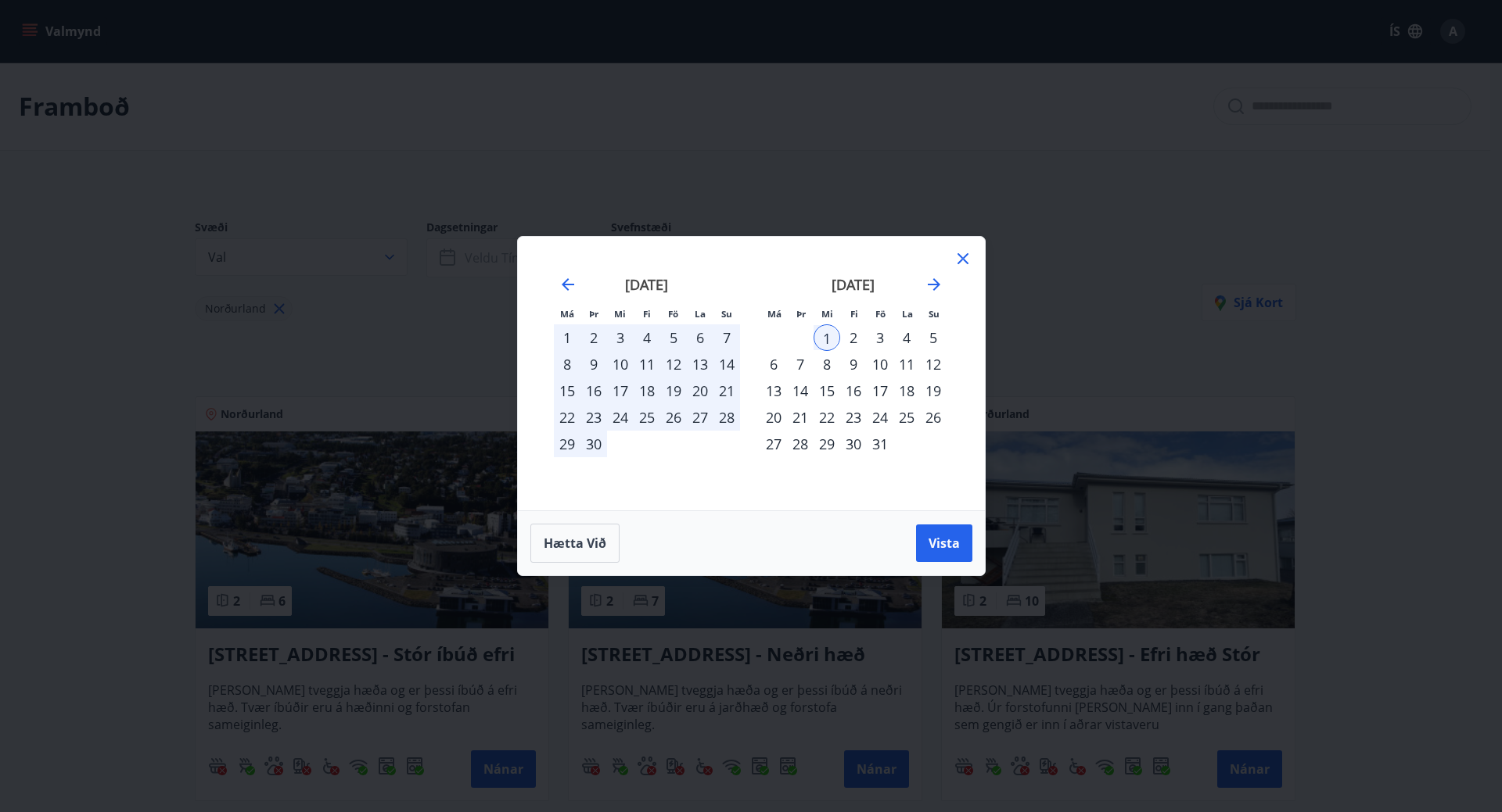
click at [907, 344] on div "4" at bounding box center [906, 337] width 26 height 26
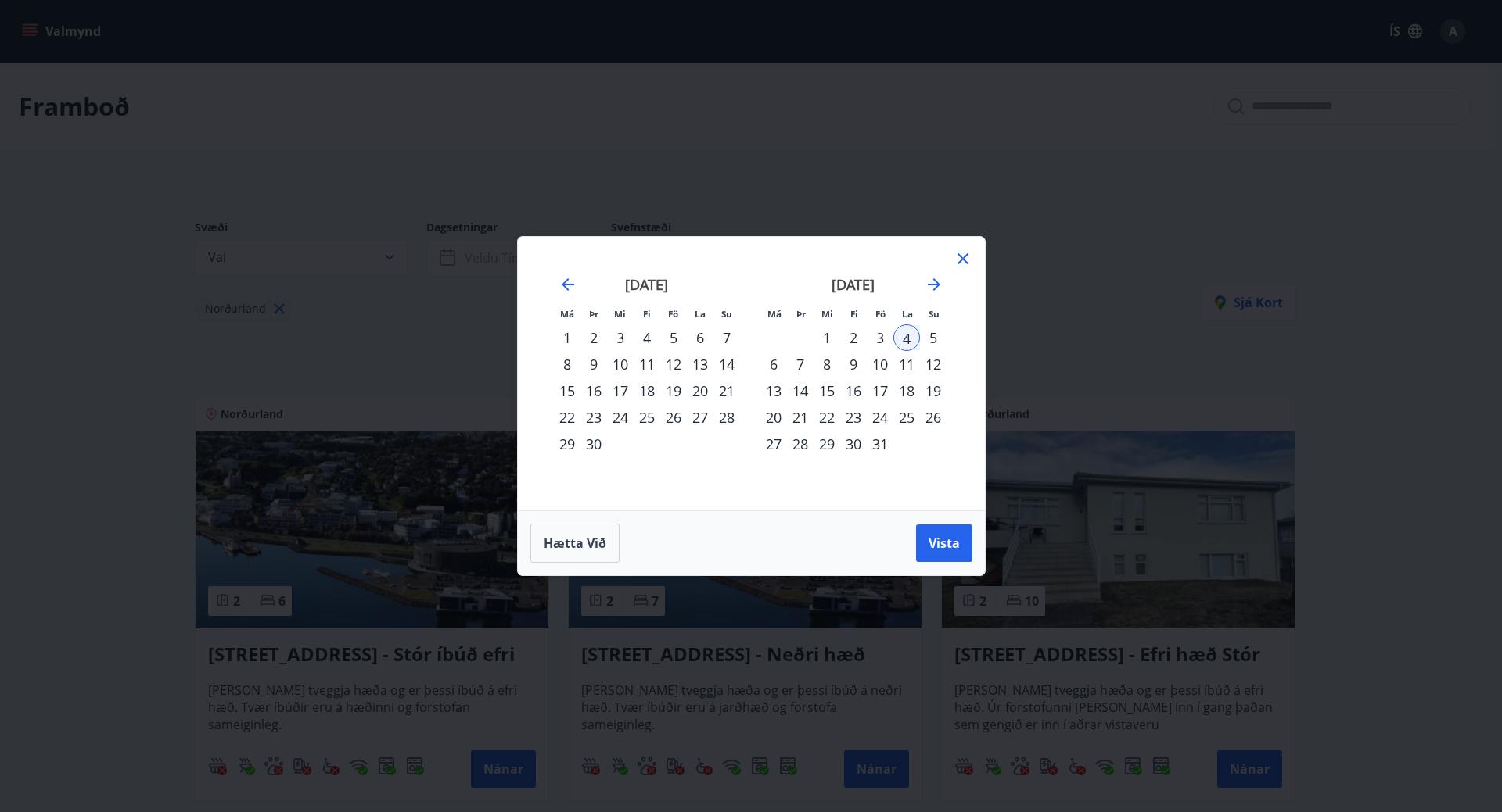
click at [880, 338] on div "3" at bounding box center [879, 337] width 26 height 26
click at [880, 369] on div "10" at bounding box center [879, 364] width 26 height 26
click at [943, 549] on span "Vista" at bounding box center [943, 543] width 31 height 18
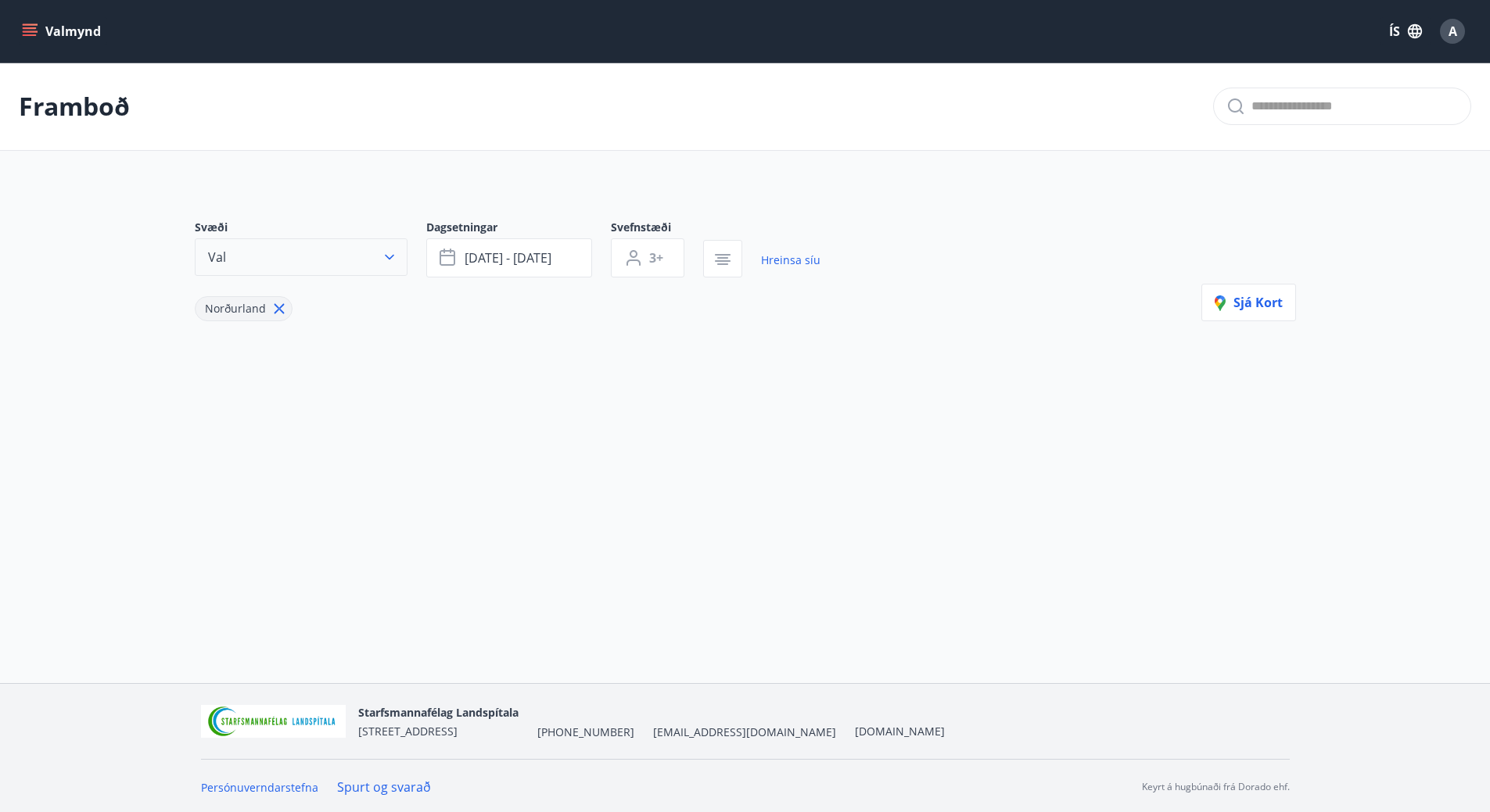
click at [387, 259] on icon "button" at bounding box center [389, 258] width 16 height 16
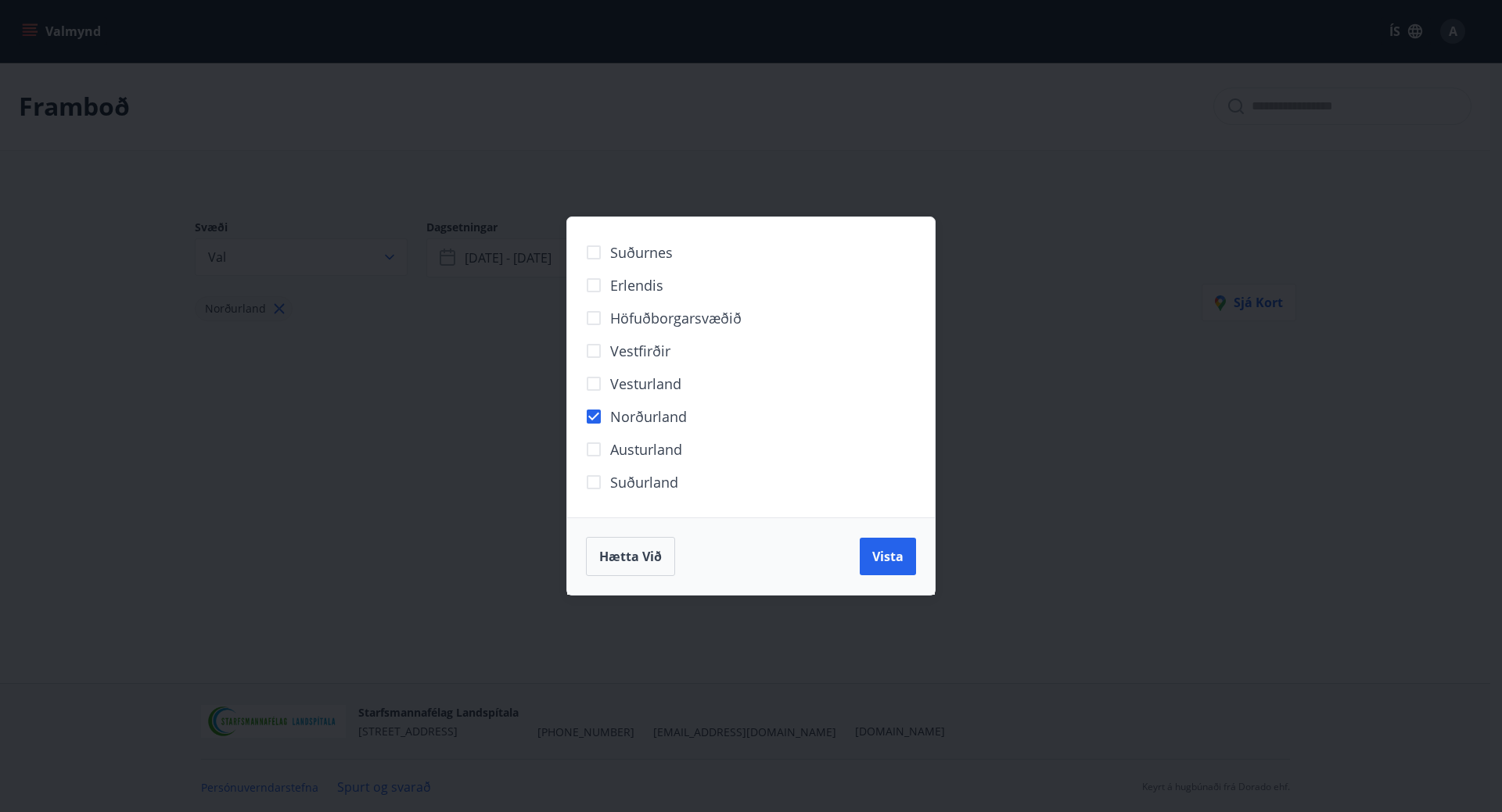
click at [388, 259] on div "Suðurnes Erlendis Höfuðborgarsvæðið [GEOGRAPHIC_DATA] [GEOGRAPHIC_DATA] [GEOGRA…" at bounding box center [751, 406] width 1502 height 812
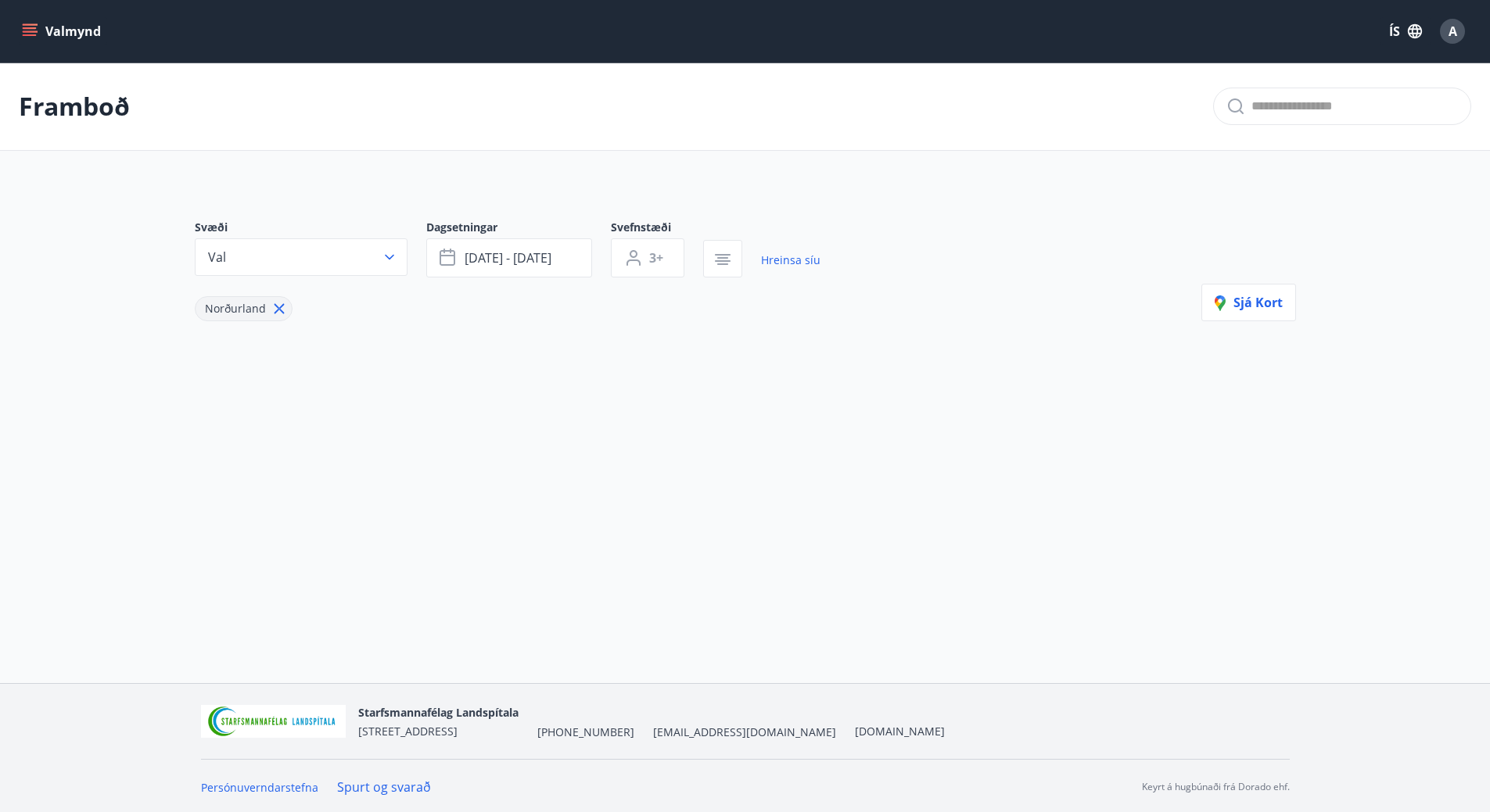
scroll to position [2, 0]
click at [283, 306] on icon at bounding box center [279, 306] width 18 height 18
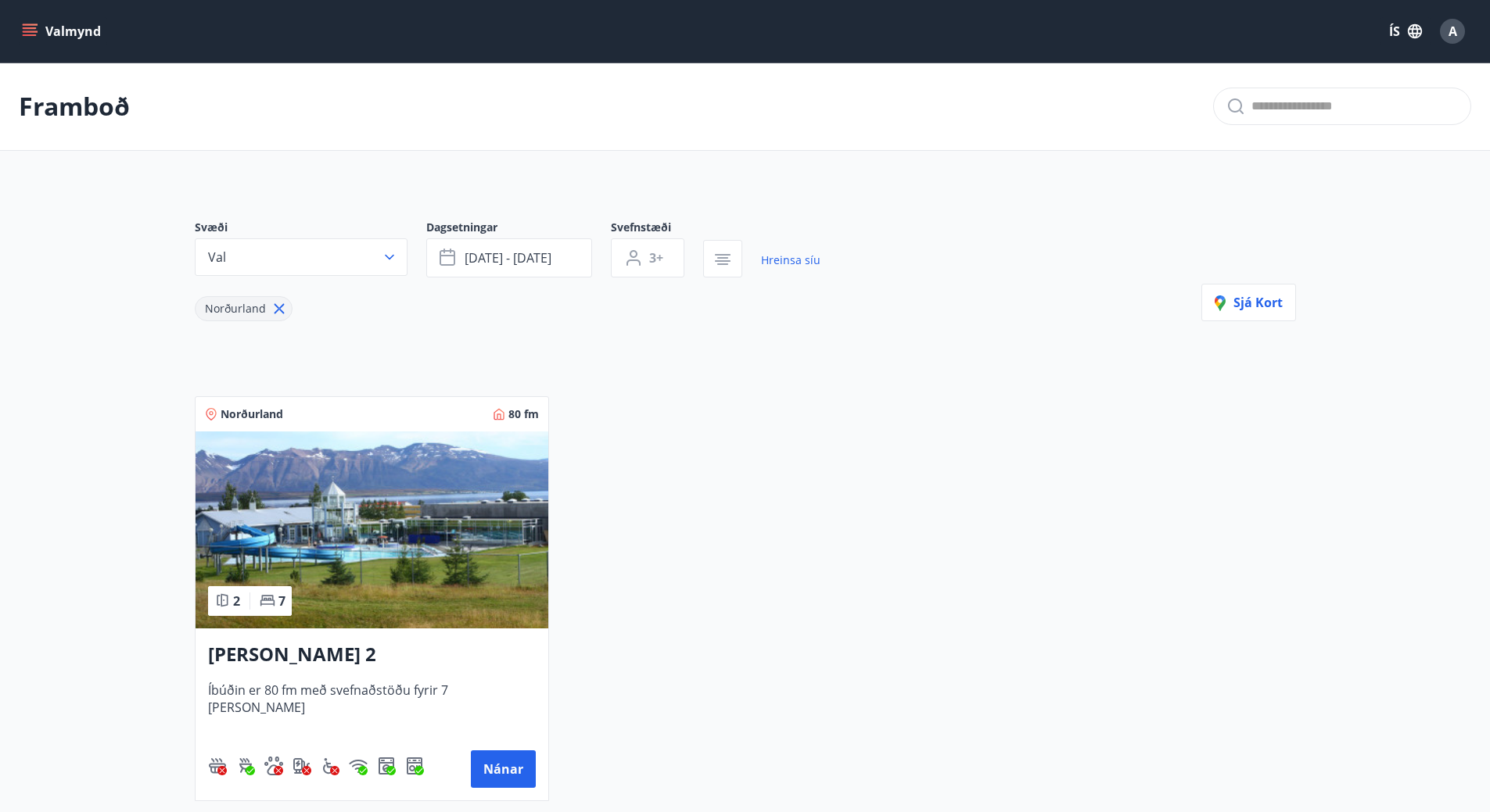
type input "*"
